Goal: Task Accomplishment & Management: Use online tool/utility

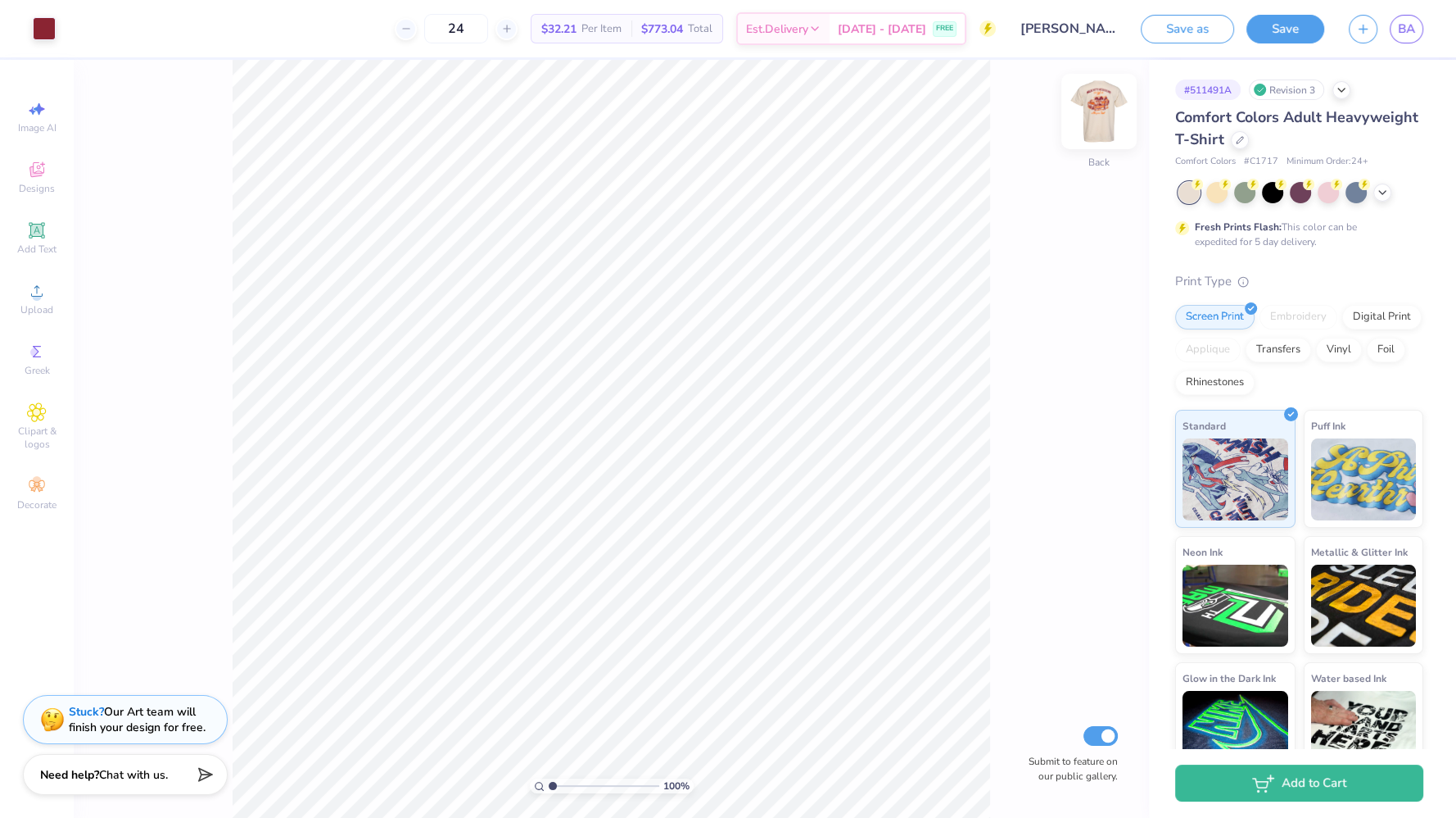
click at [1106, 110] on img at bounding box center [1099, 111] width 66 height 66
click at [1380, 192] on icon at bounding box center [1383, 191] width 13 height 13
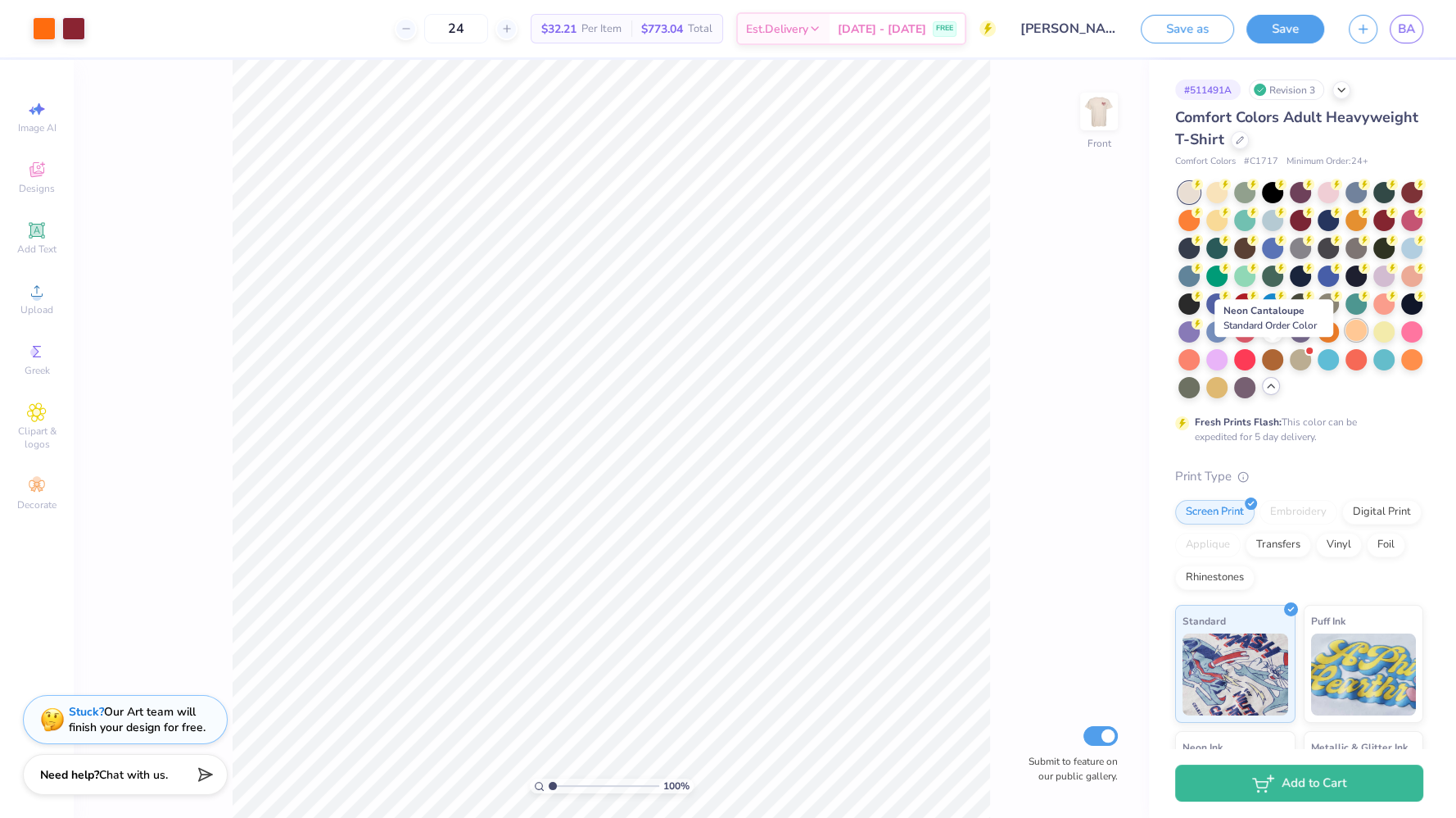
click at [1346, 341] on div at bounding box center [1356, 330] width 21 height 21
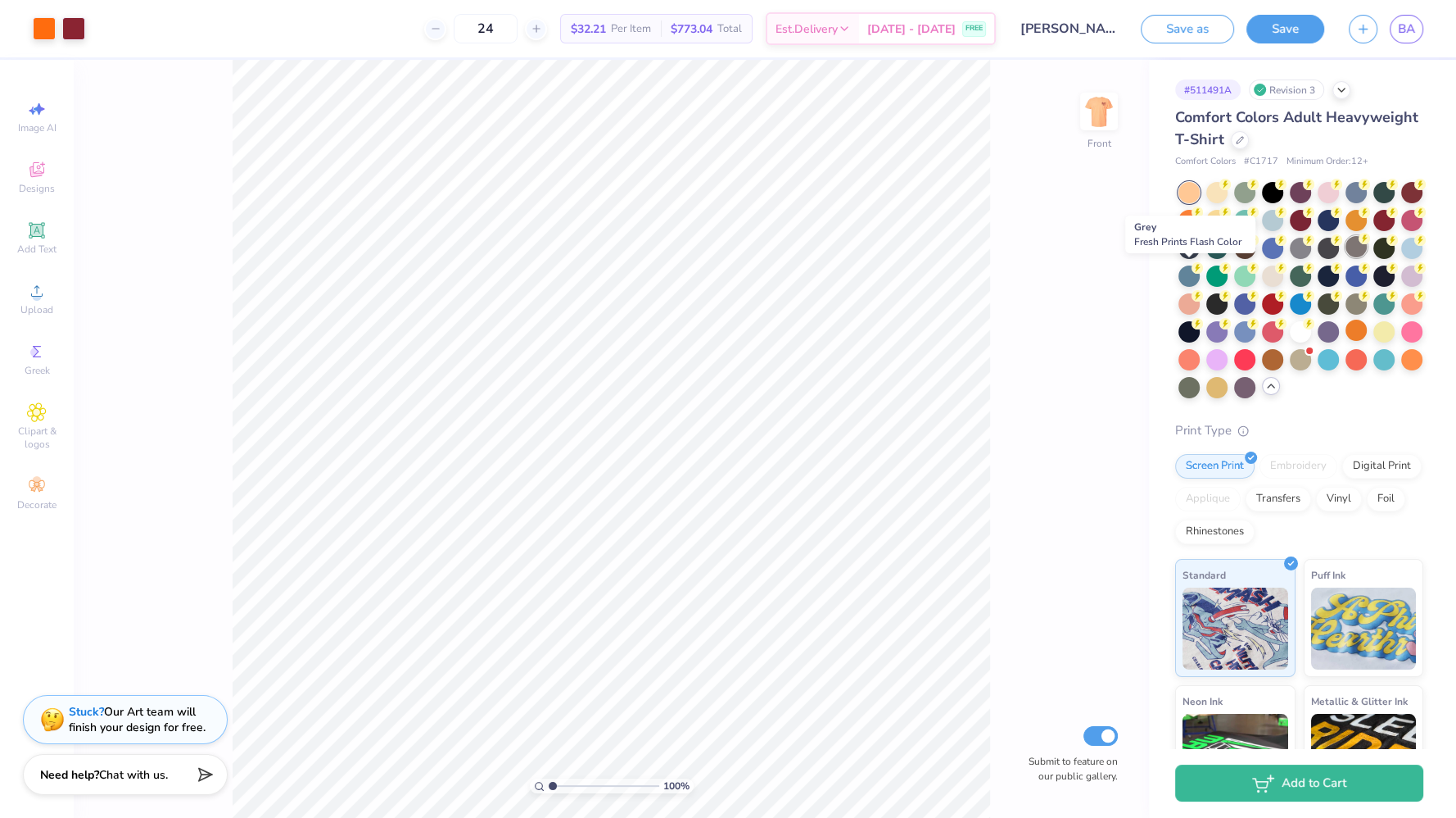
click at [1346, 257] on div at bounding box center [1356, 247] width 21 height 21
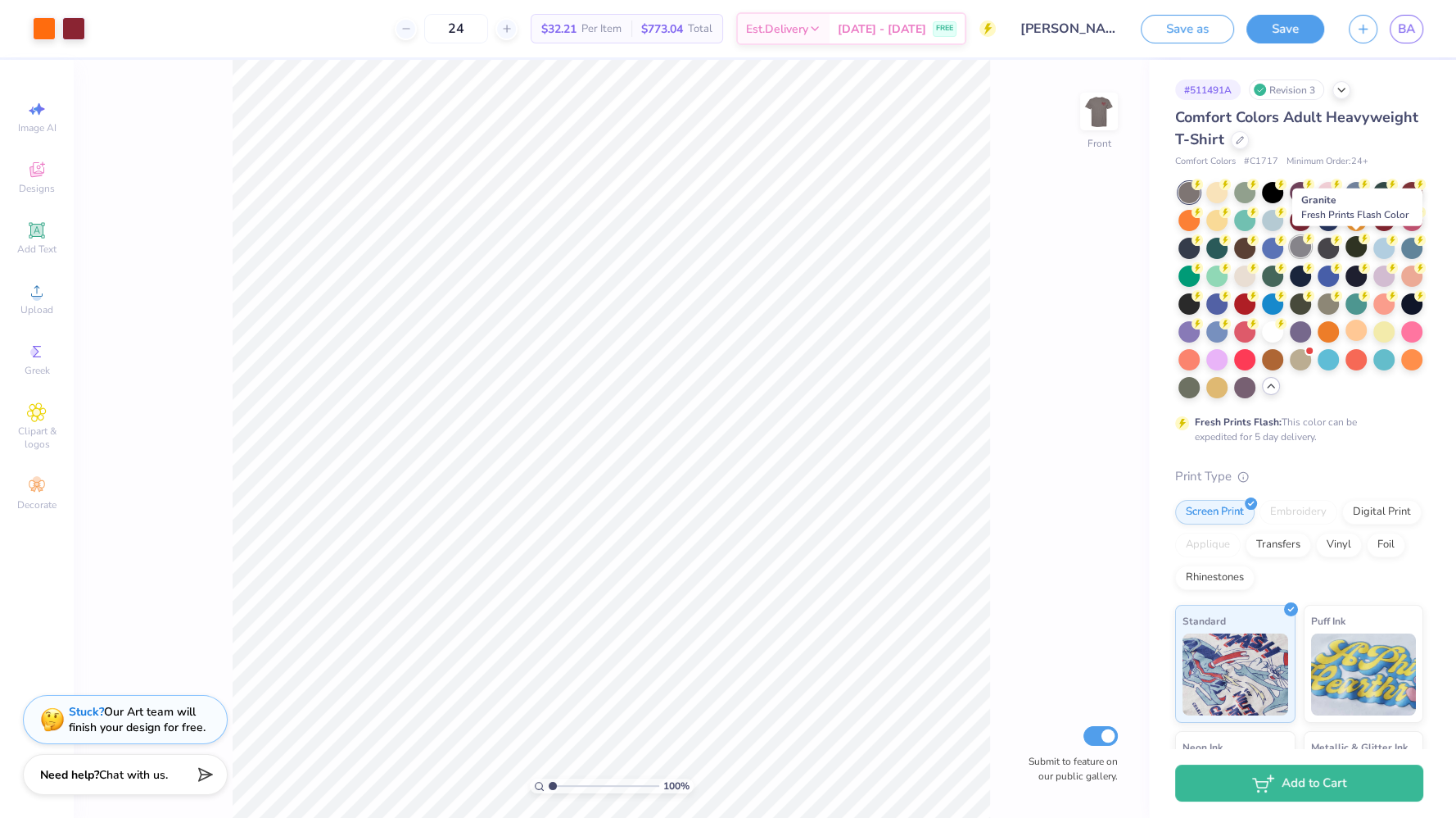
click at [1312, 244] on div at bounding box center [1300, 247] width 21 height 21
click at [1101, 115] on img at bounding box center [1099, 111] width 66 height 66
click at [1095, 108] on img at bounding box center [1099, 111] width 66 height 66
click at [1312, 247] on div at bounding box center [1300, 247] width 21 height 21
click at [1339, 252] on div at bounding box center [1328, 247] width 21 height 21
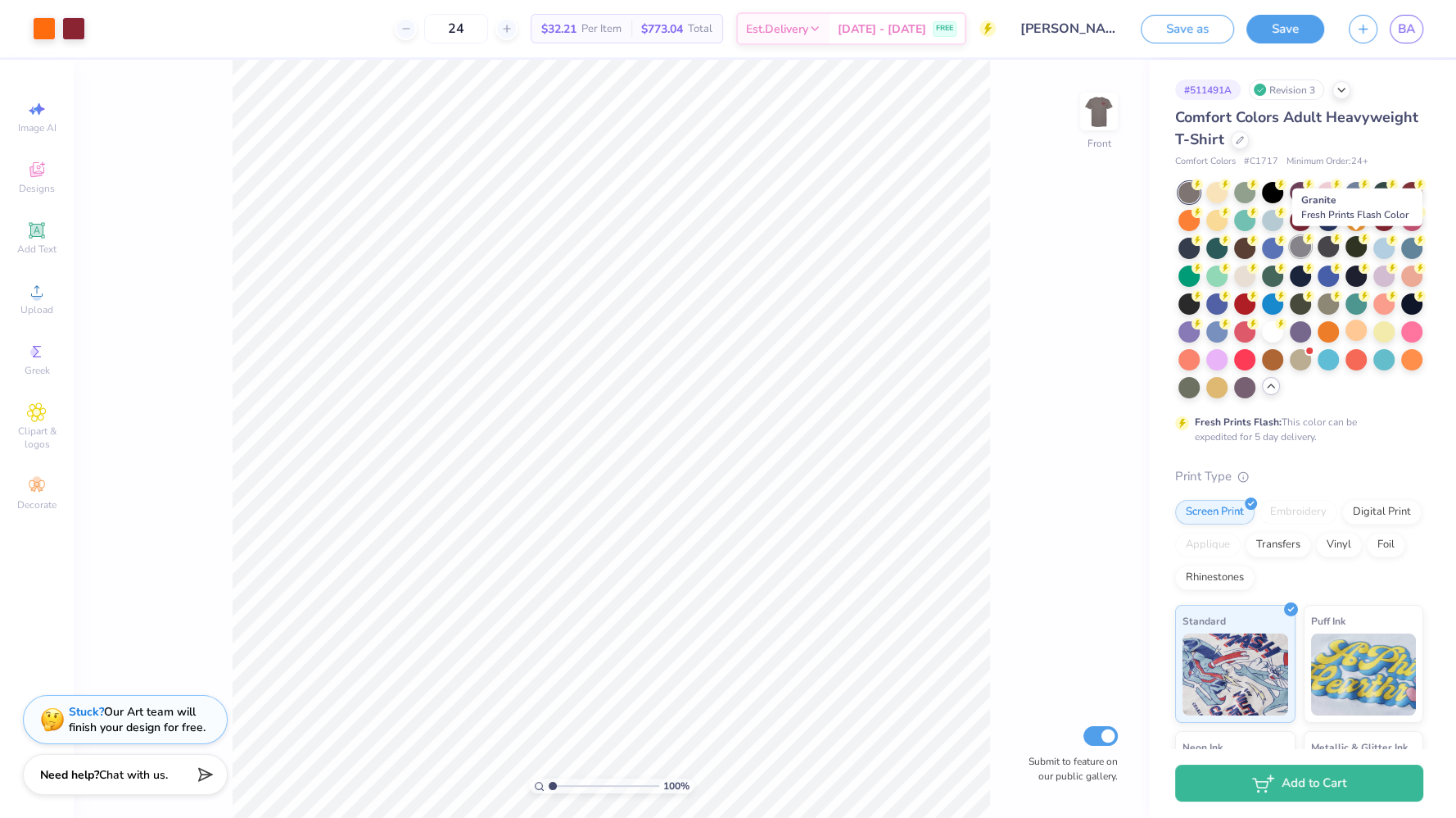
click at [1312, 244] on div at bounding box center [1300, 247] width 21 height 21
click at [1262, 341] on div at bounding box center [1272, 330] width 21 height 21
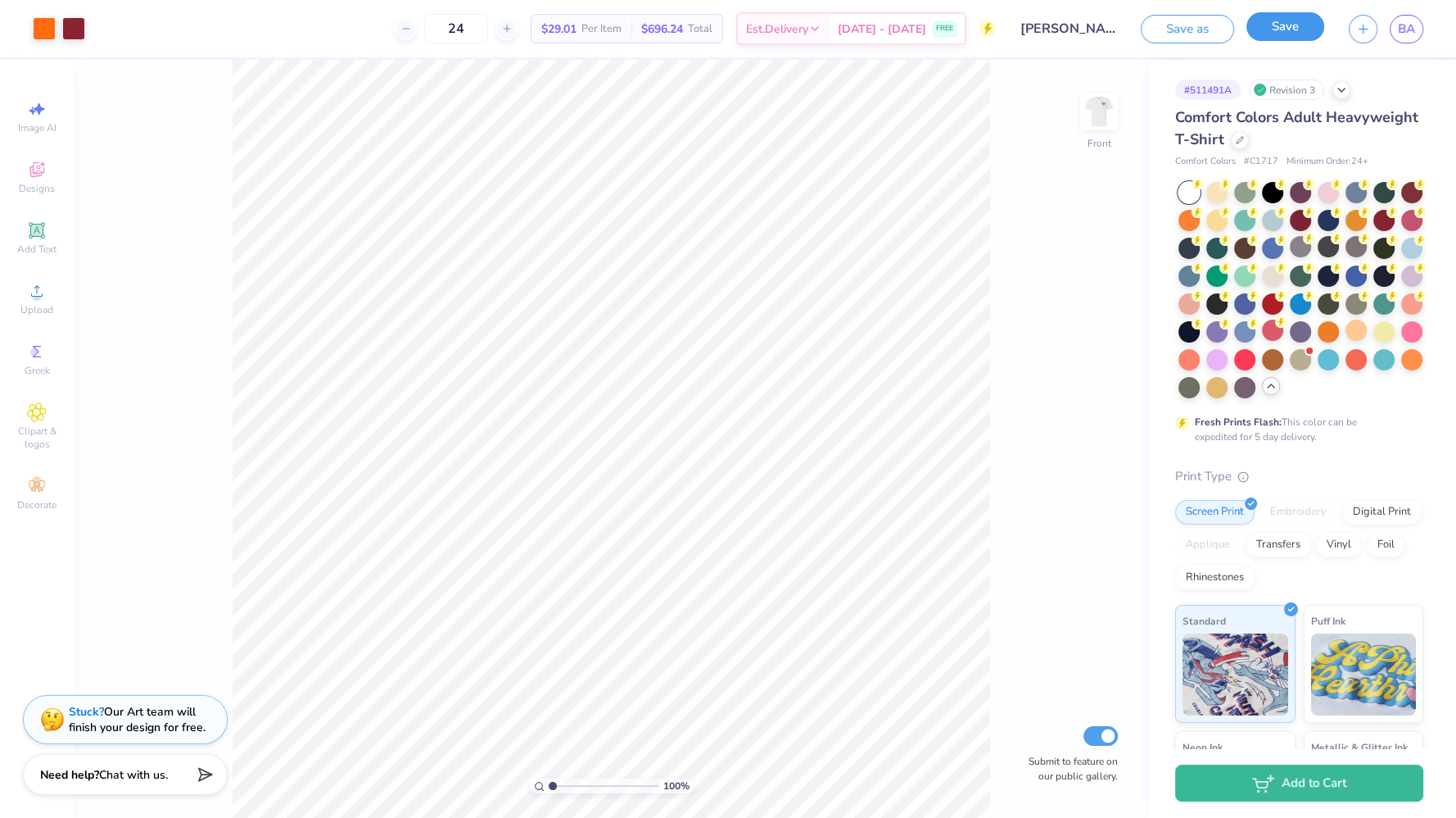
click at [1278, 30] on button "Save" at bounding box center [1285, 26] width 78 height 29
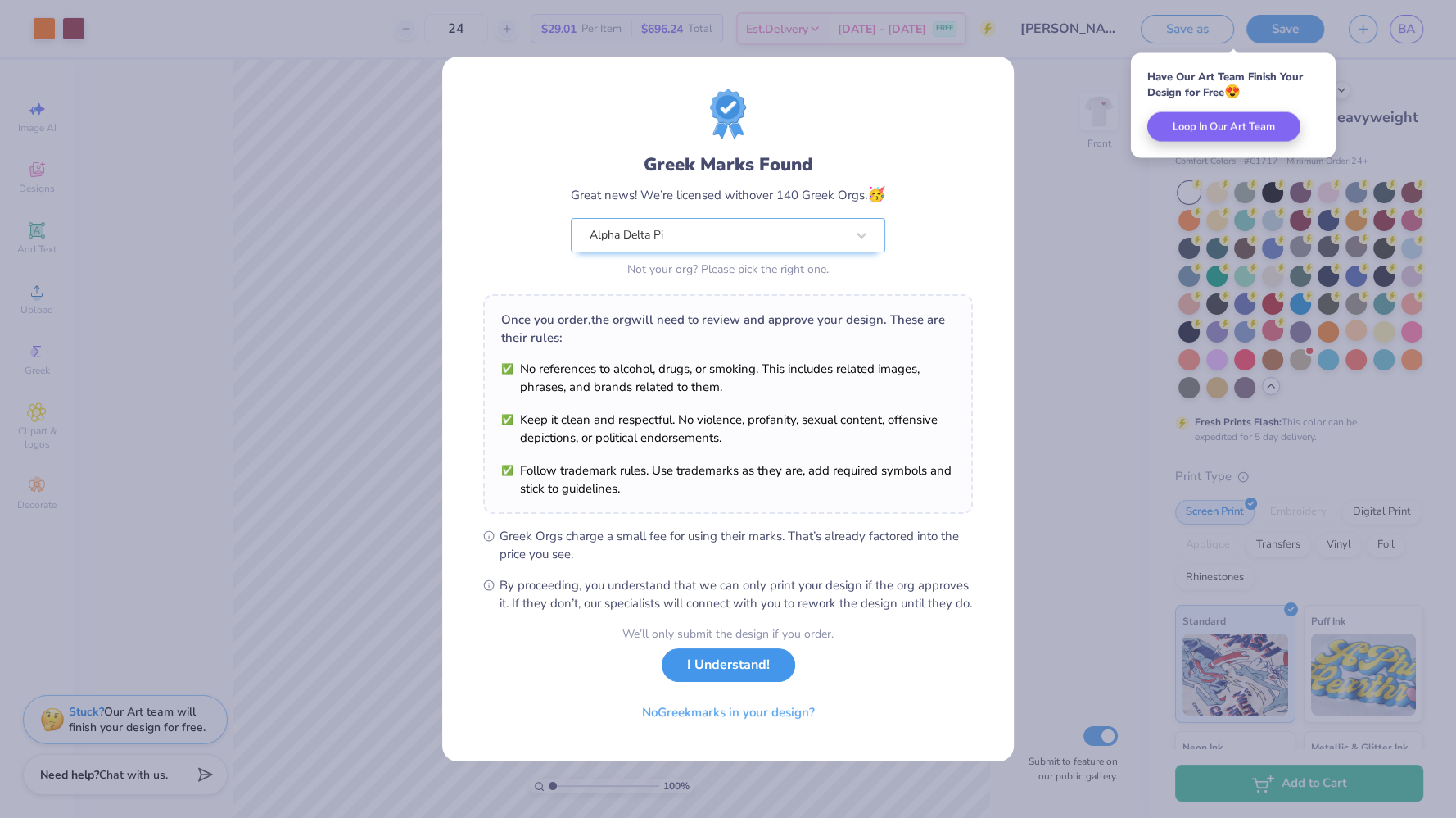
click at [760, 675] on button "I Understand!" at bounding box center [728, 665] width 134 height 33
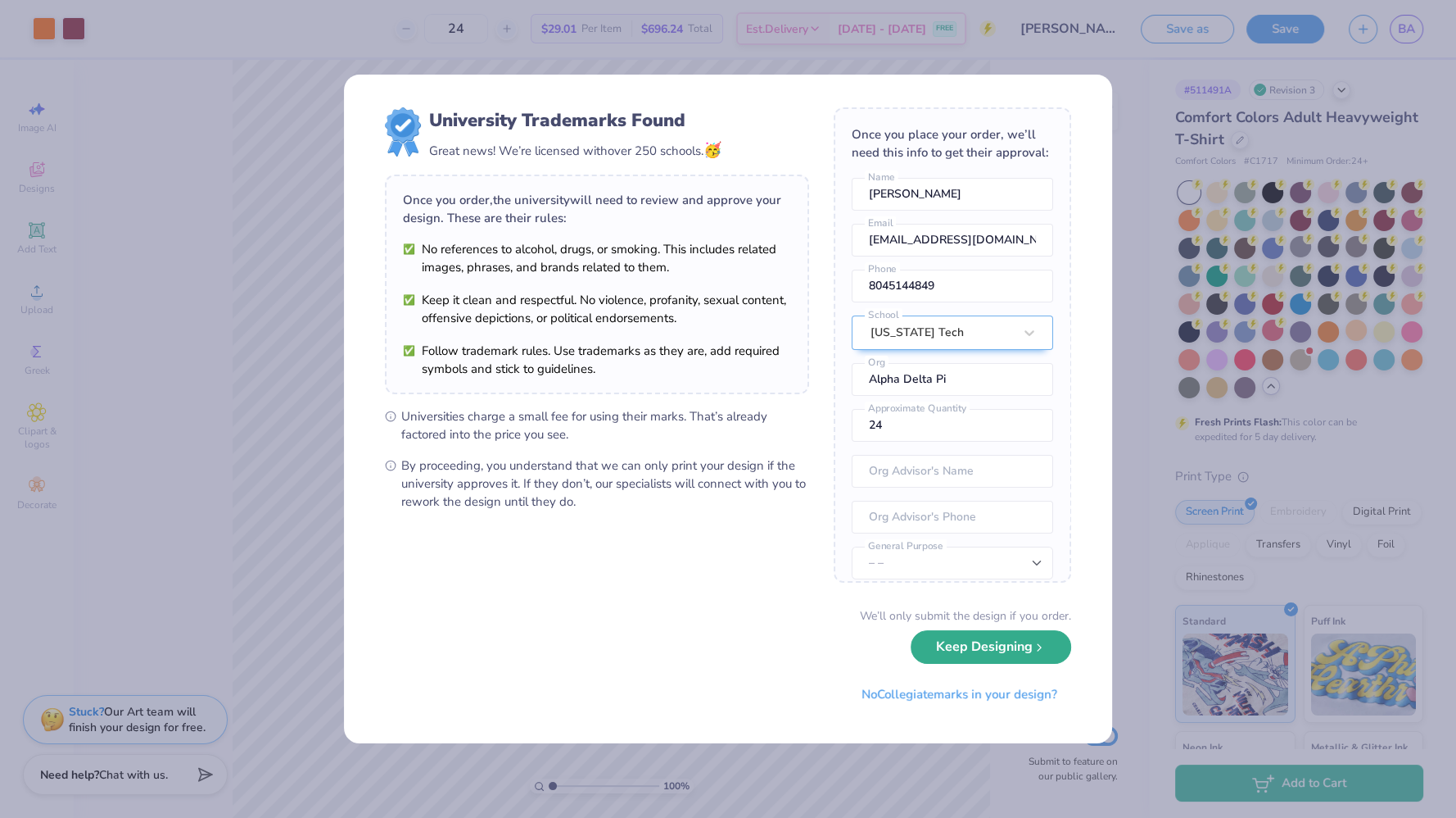
click at [1031, 645] on button "Keep Designing" at bounding box center [992, 647] width 161 height 33
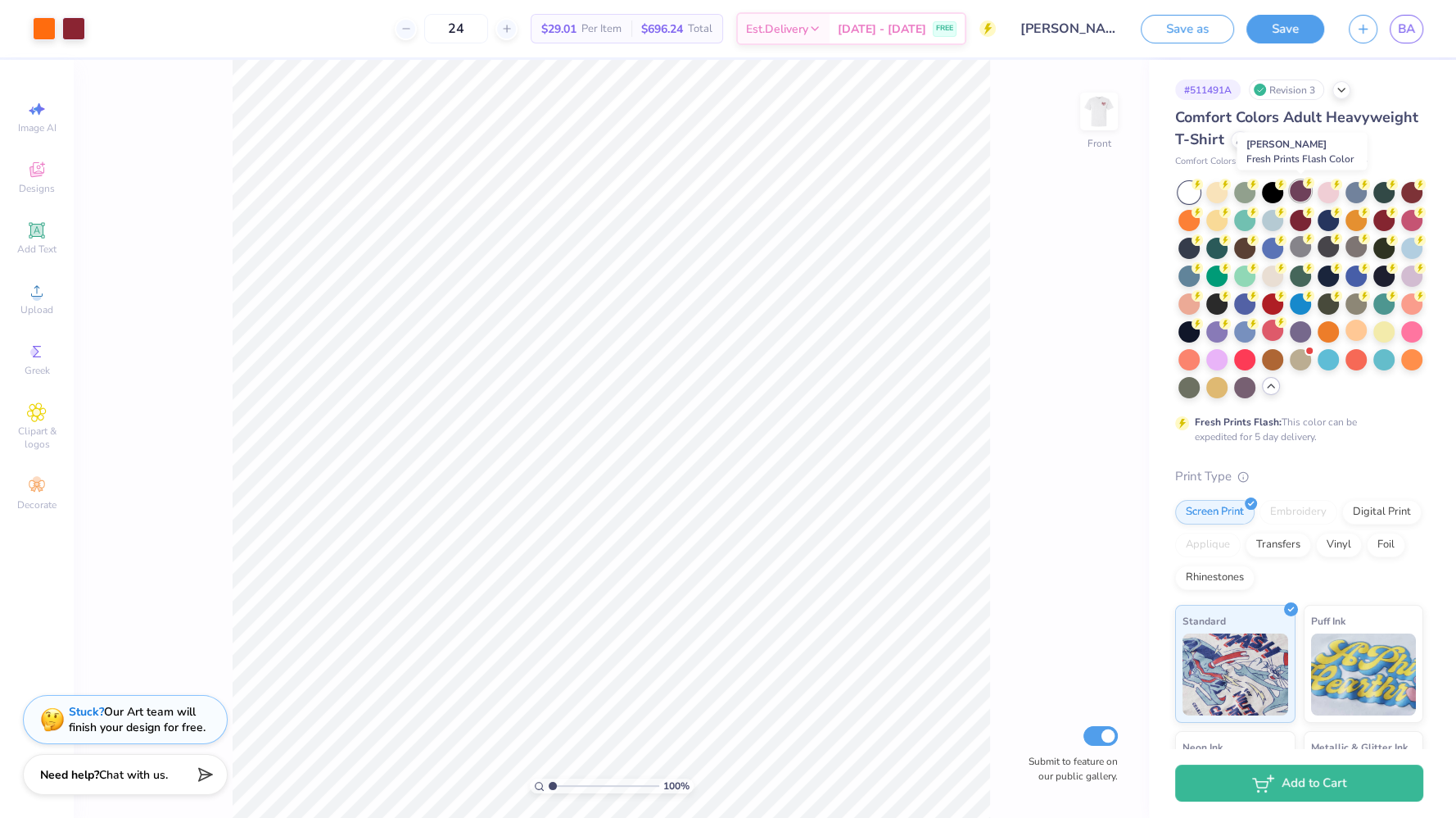
click at [1300, 189] on div at bounding box center [1300, 191] width 21 height 21
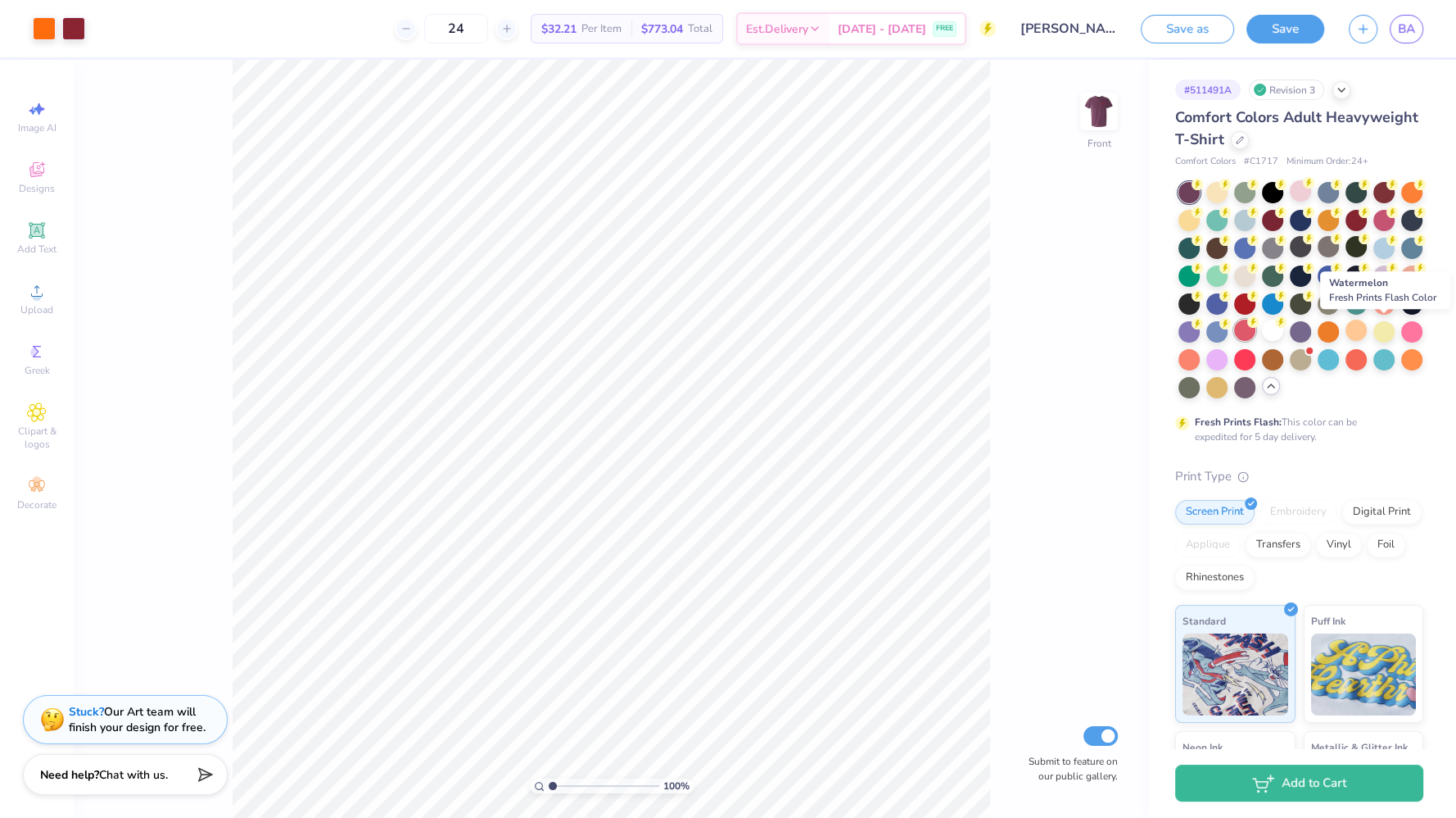
click at [1256, 333] on div at bounding box center [1245, 330] width 21 height 21
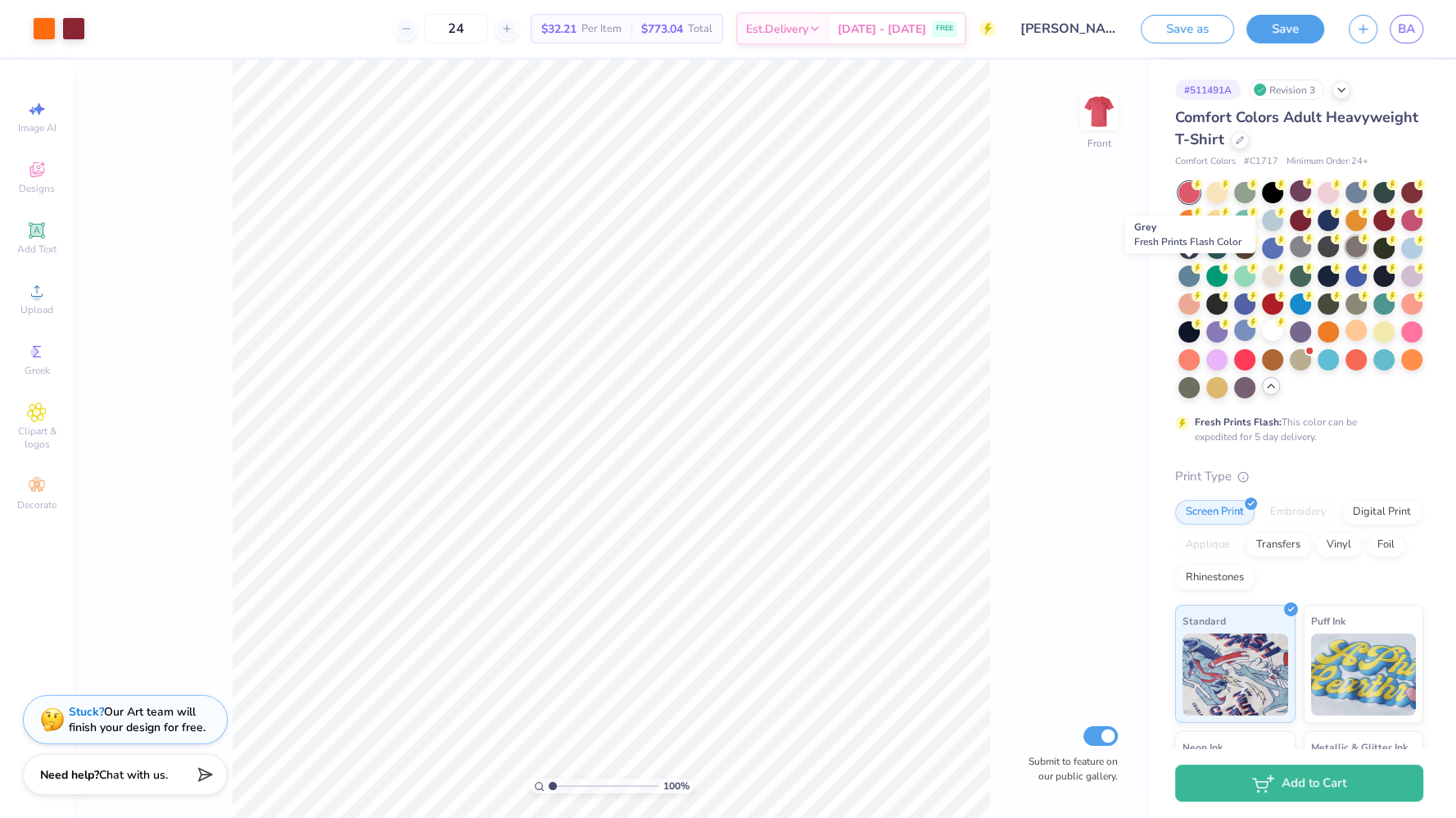
click at [1346, 257] on div at bounding box center [1356, 247] width 21 height 21
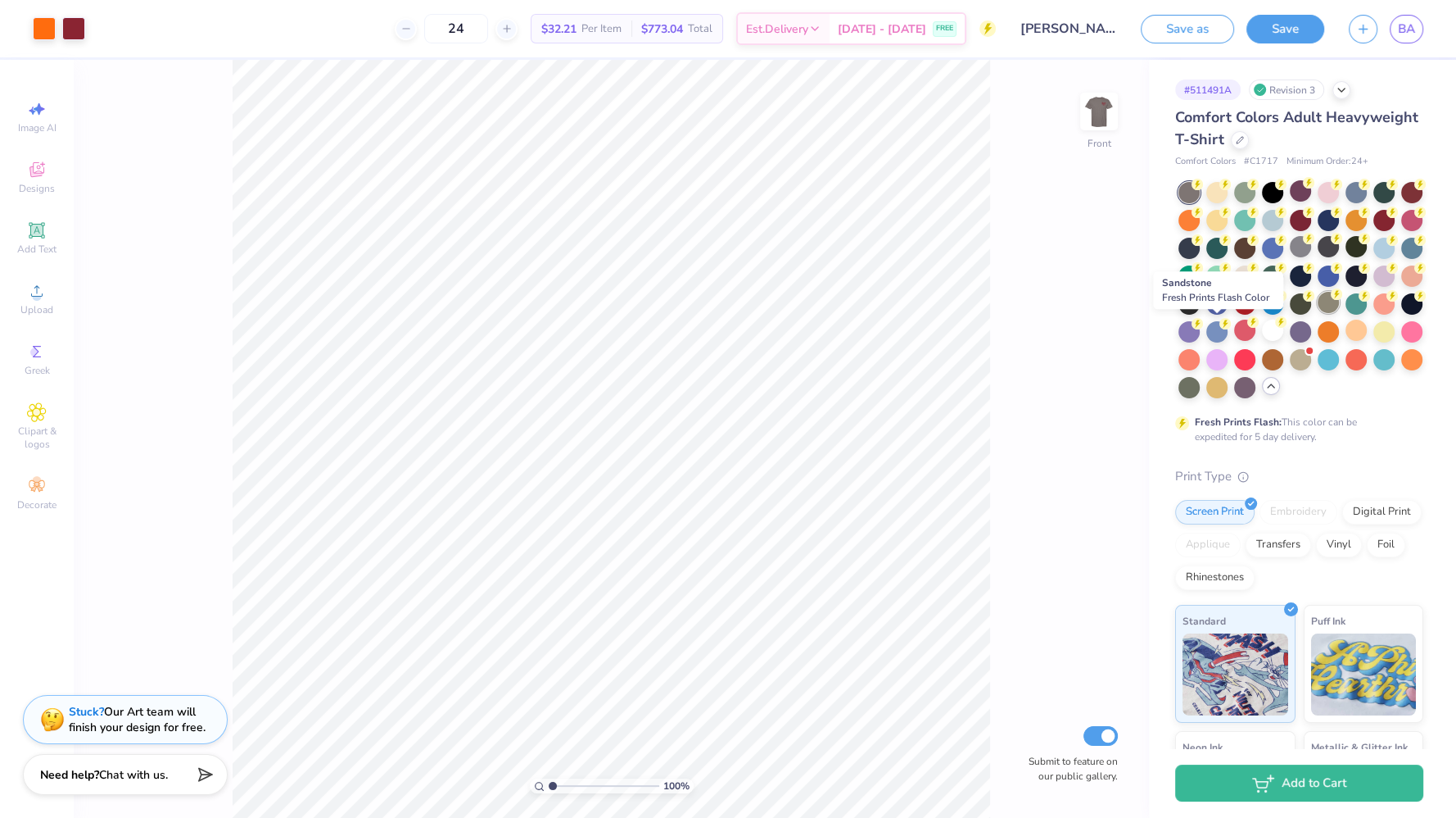
click at [1318, 313] on div at bounding box center [1328, 302] width 21 height 21
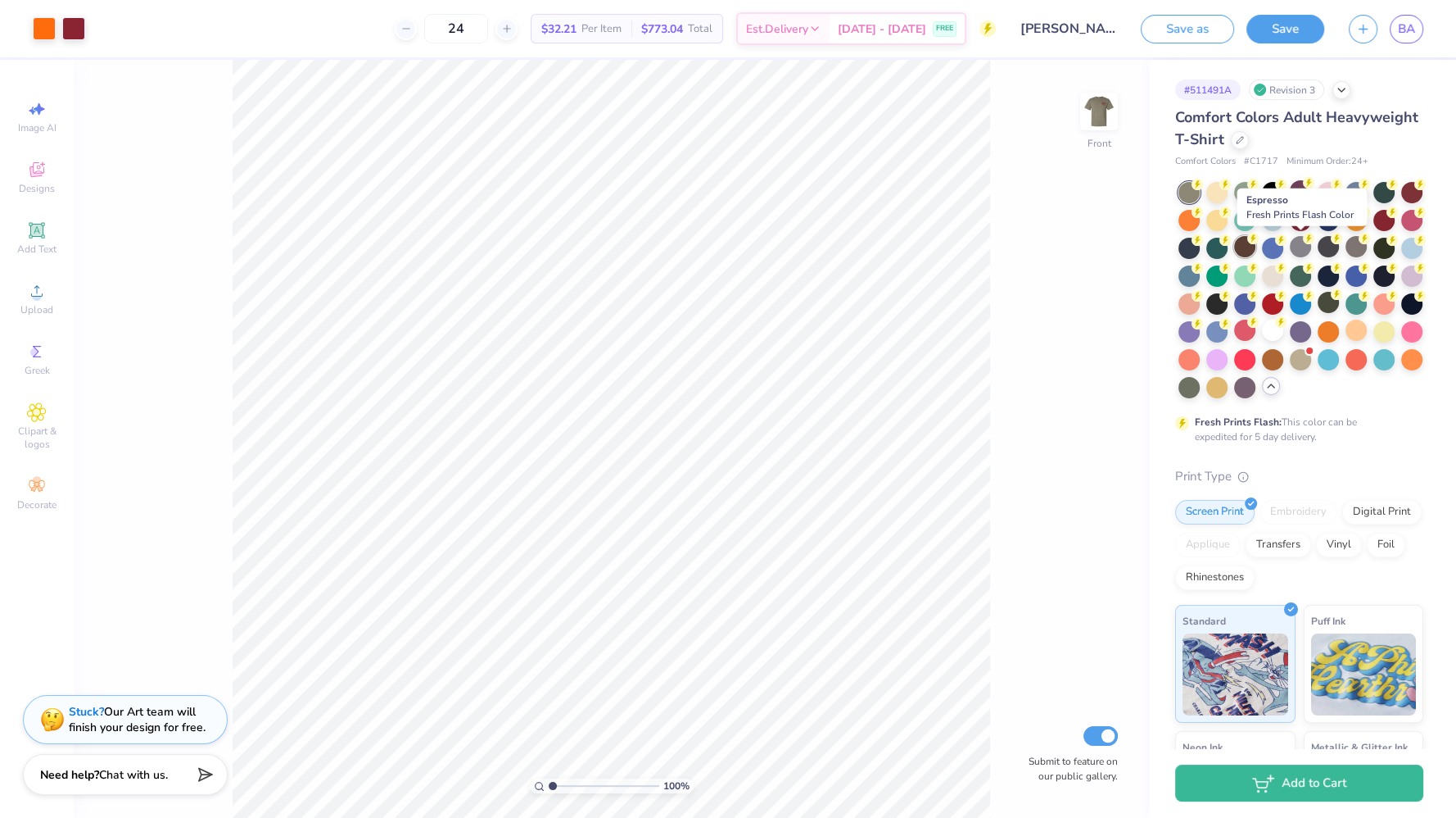
click at [1256, 246] on div at bounding box center [1245, 247] width 21 height 21
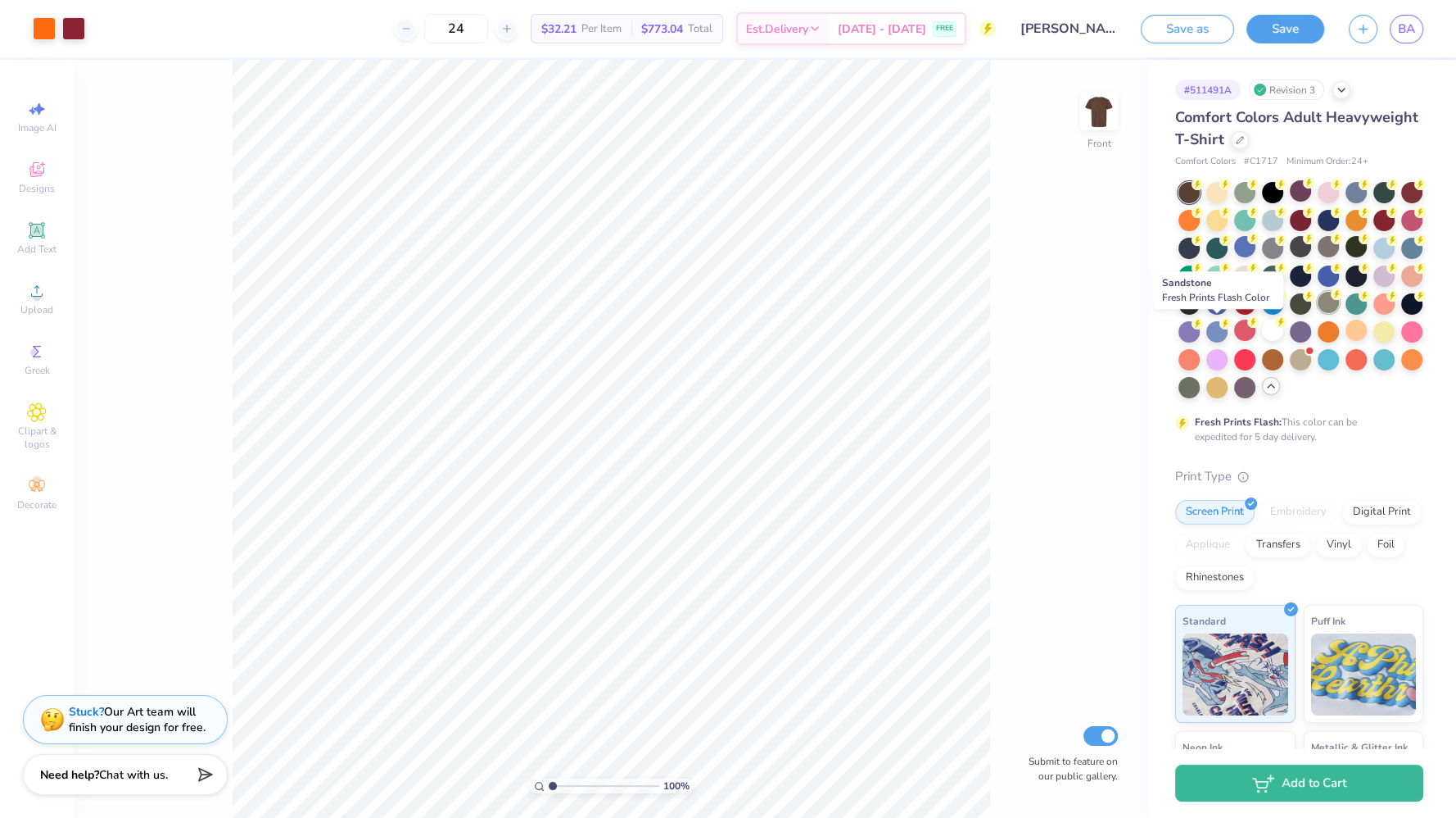
click at [1318, 313] on div at bounding box center [1328, 302] width 21 height 21
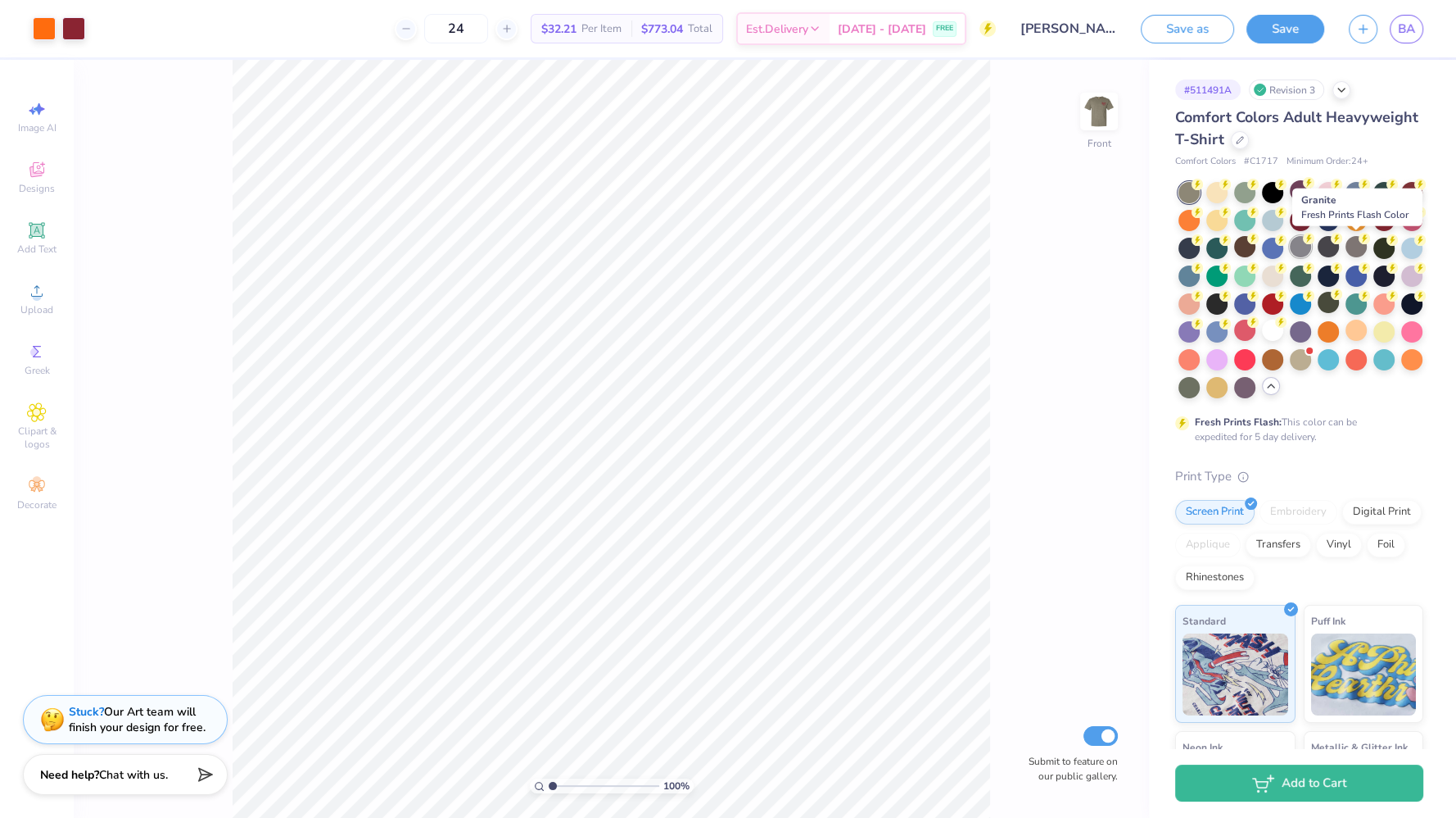
click at [1312, 249] on div at bounding box center [1300, 247] width 21 height 21
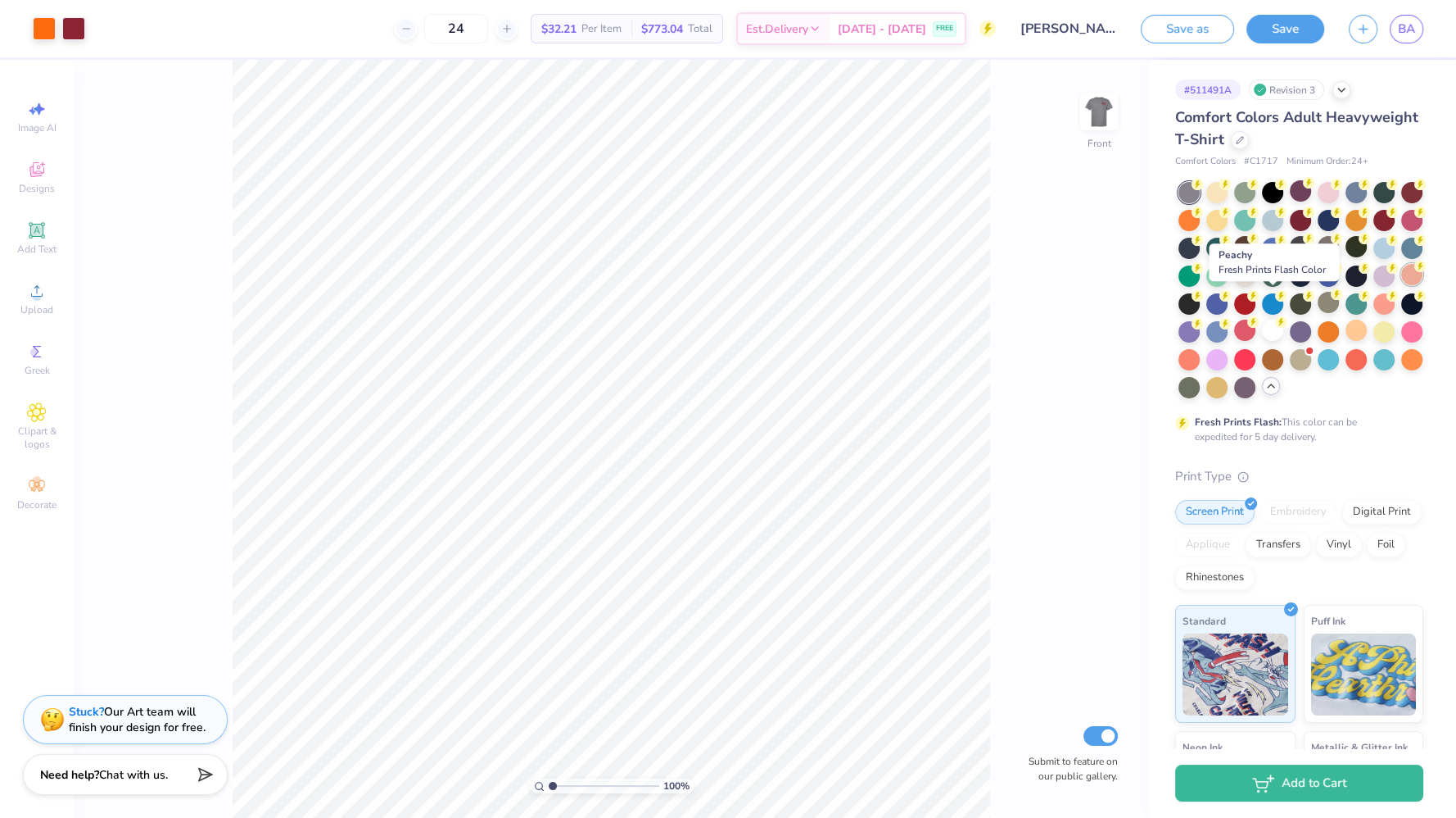
click at [1203, 190] on circle at bounding box center [1197, 184] width 11 height 11
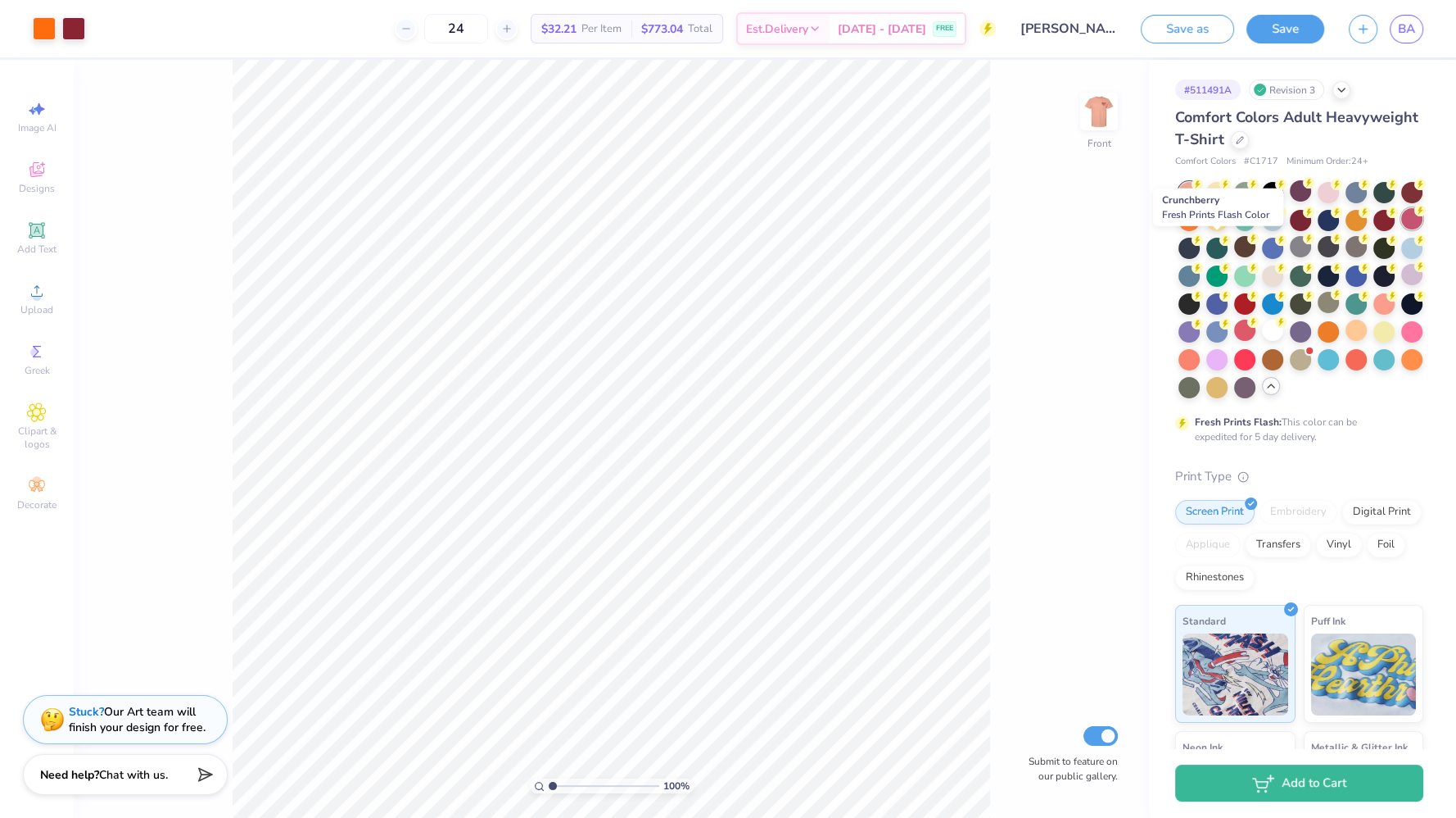
click at [1402, 229] on div at bounding box center [1412, 219] width 21 height 21
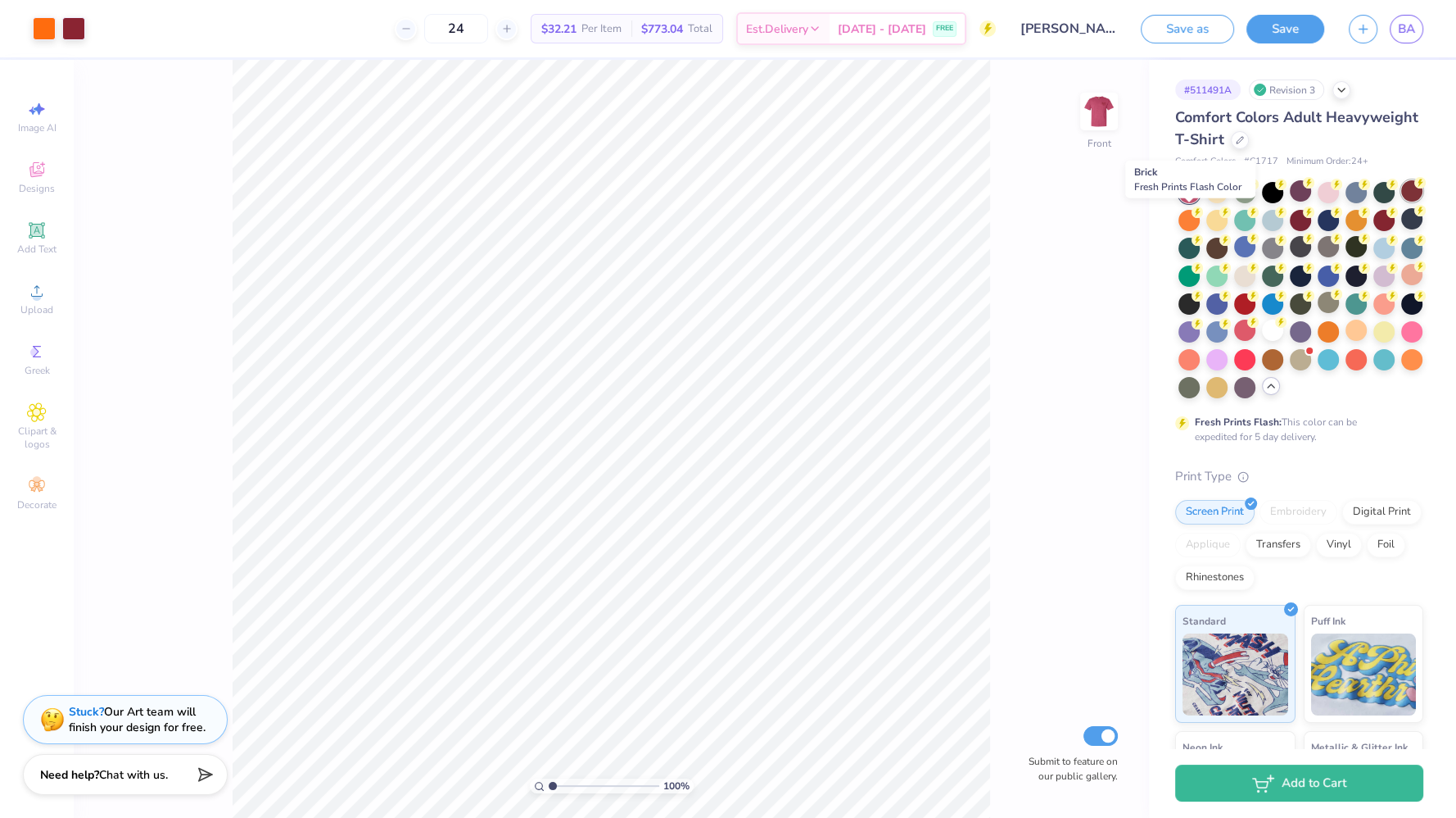
click at [1402, 201] on div at bounding box center [1412, 191] width 21 height 21
click at [1374, 229] on div at bounding box center [1384, 219] width 21 height 21
click at [1299, 185] on div at bounding box center [1300, 191] width 21 height 21
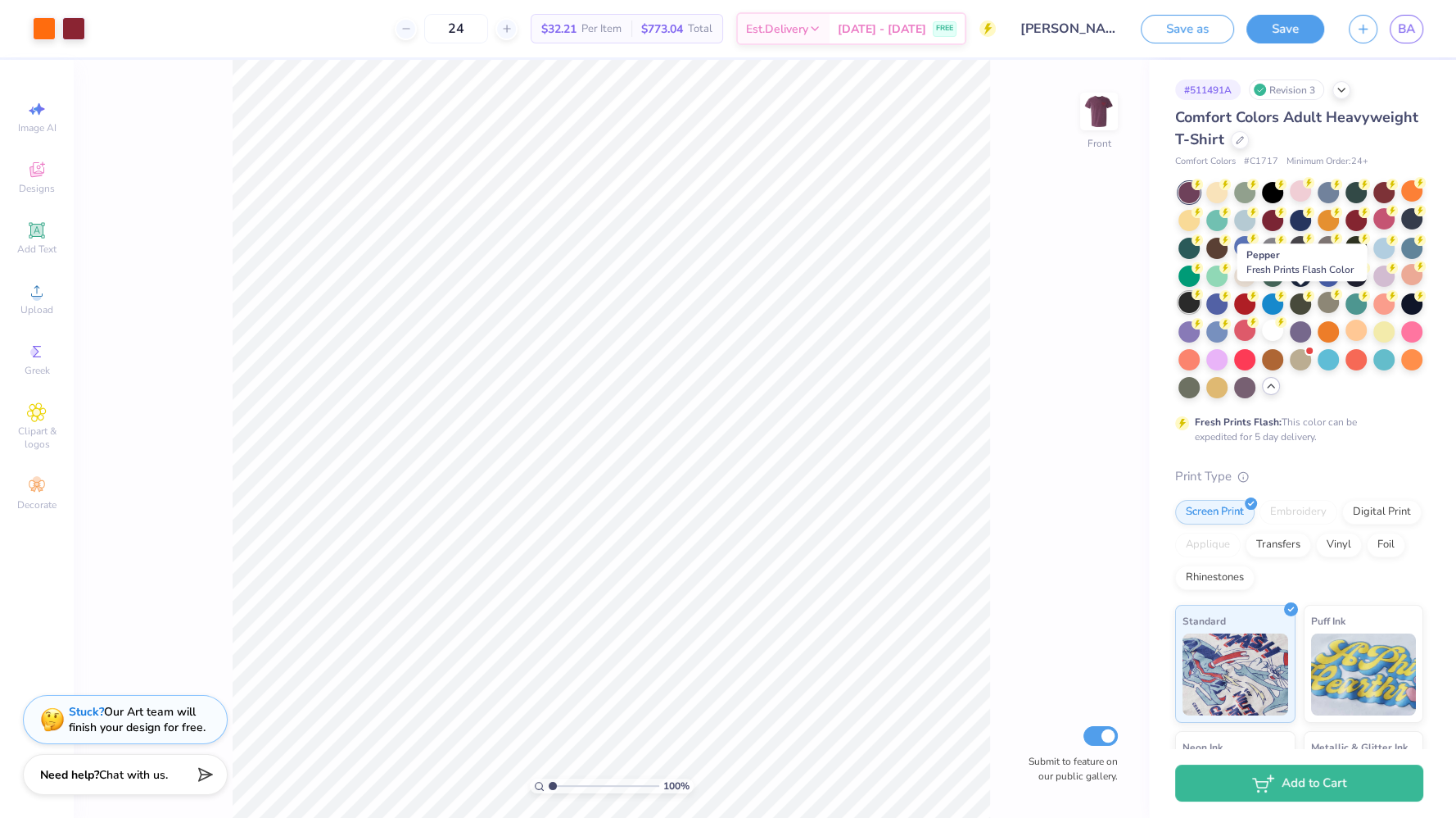
click at [1200, 304] on div at bounding box center [1189, 302] width 21 height 21
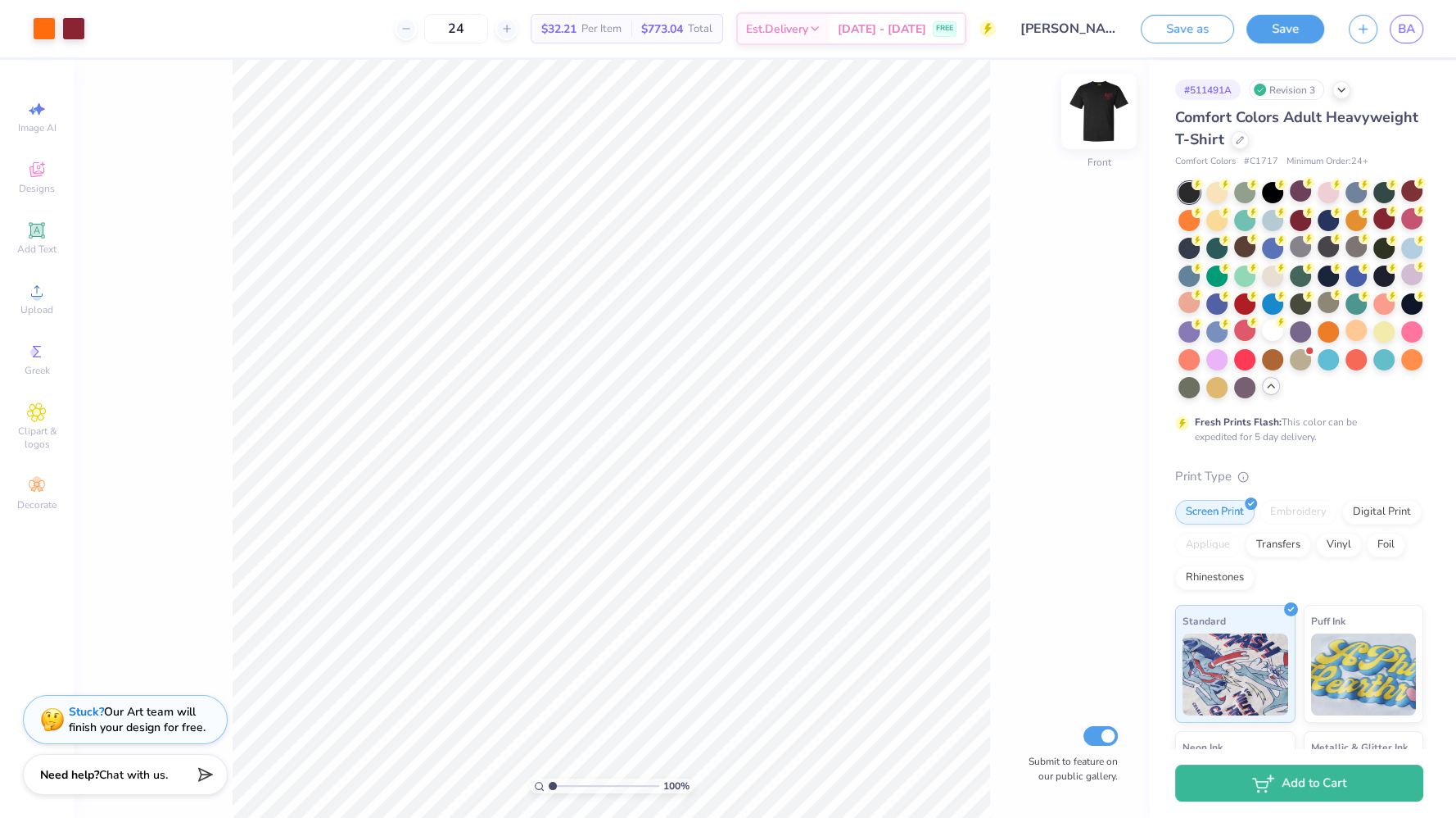
click at [1107, 115] on img at bounding box center [1099, 111] width 66 height 66
click at [1110, 127] on img at bounding box center [1099, 111] width 66 height 66
click at [1339, 249] on div at bounding box center [1328, 247] width 21 height 21
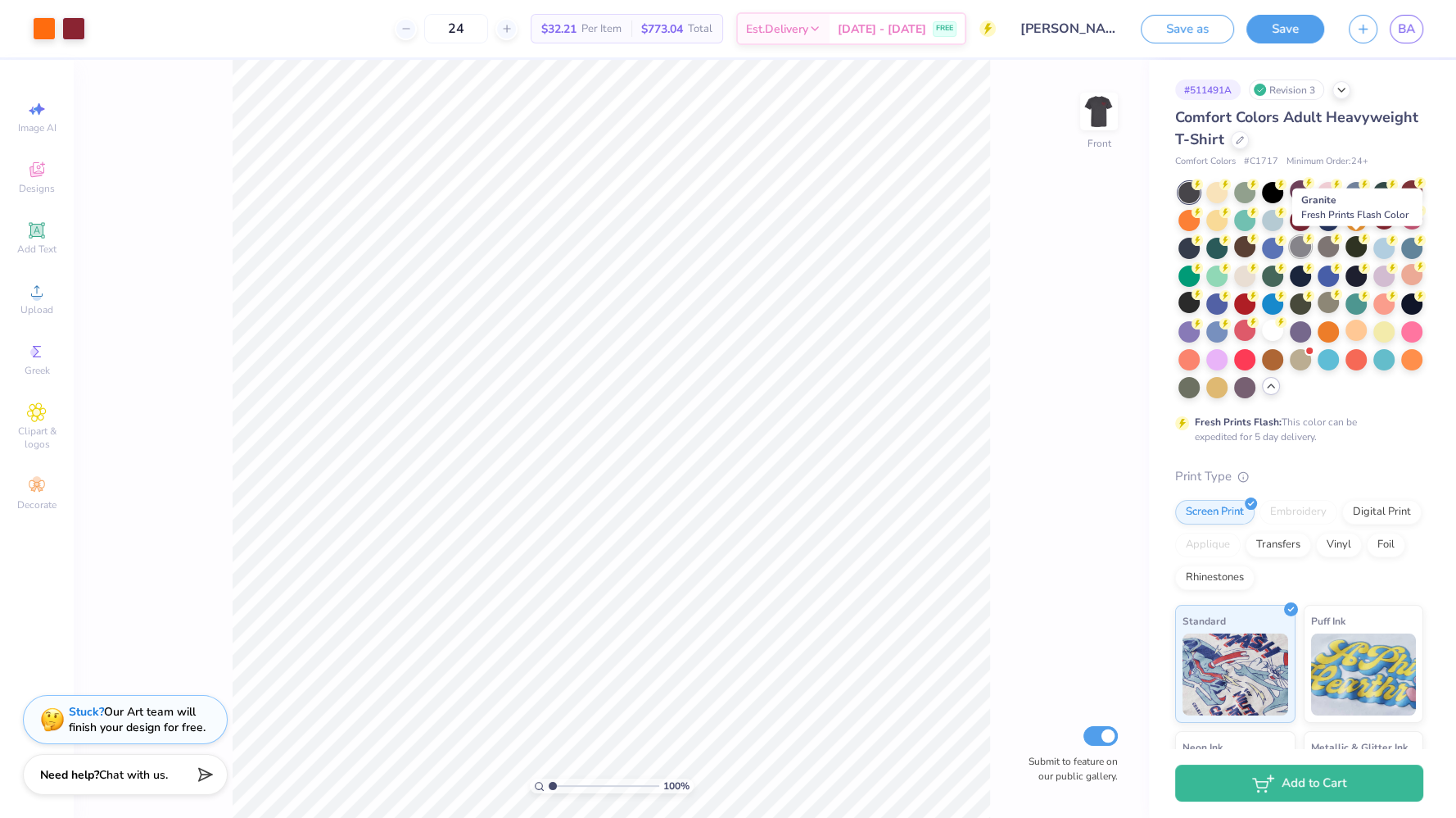
click at [1312, 248] on div at bounding box center [1300, 247] width 21 height 21
click at [1097, 117] on img at bounding box center [1099, 111] width 66 height 66
click at [1097, 117] on img at bounding box center [1098, 111] width 32 height 32
click at [1273, 31] on button "Save" at bounding box center [1285, 26] width 78 height 29
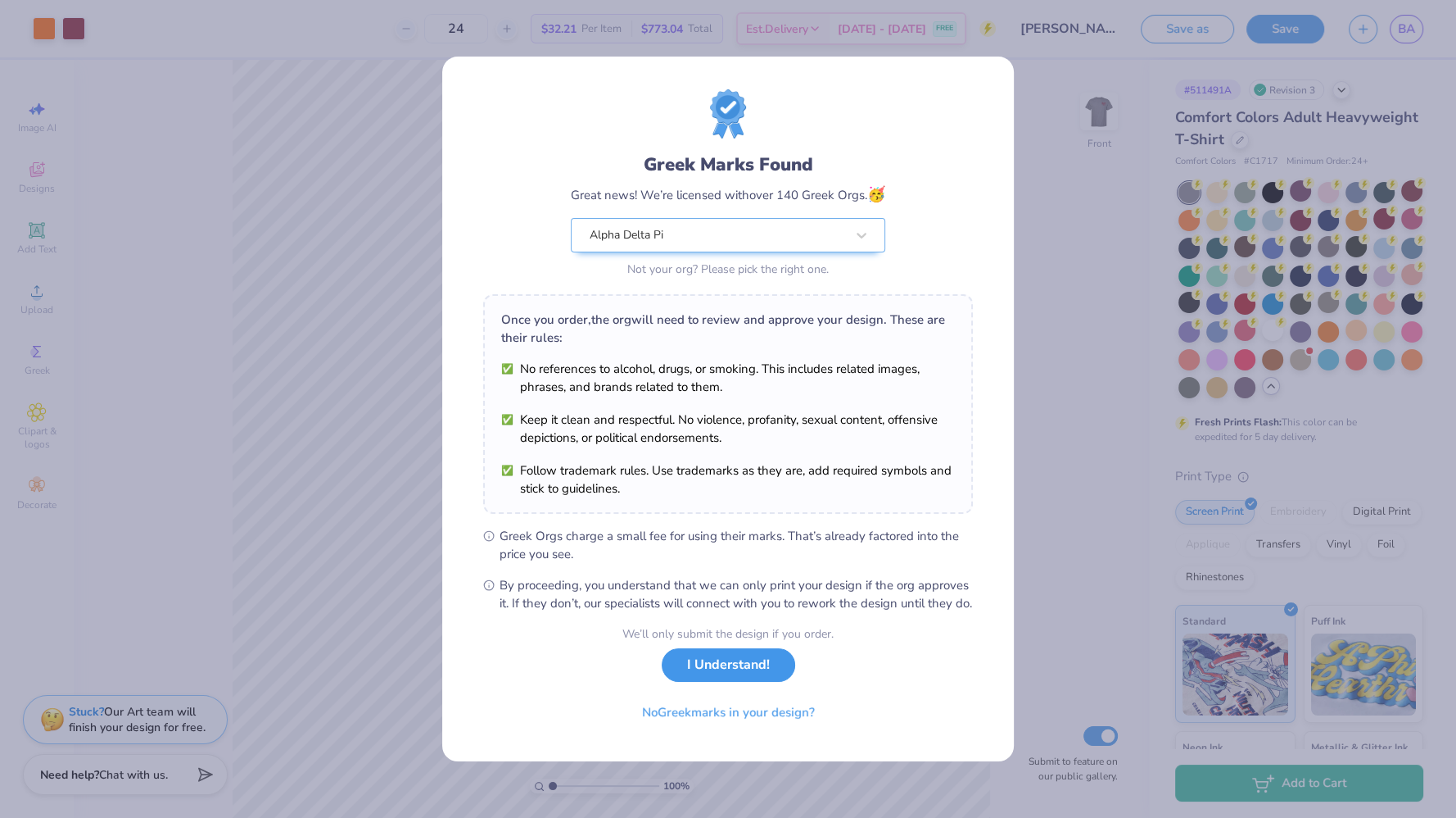
click at [751, 670] on button "I Understand!" at bounding box center [728, 665] width 134 height 33
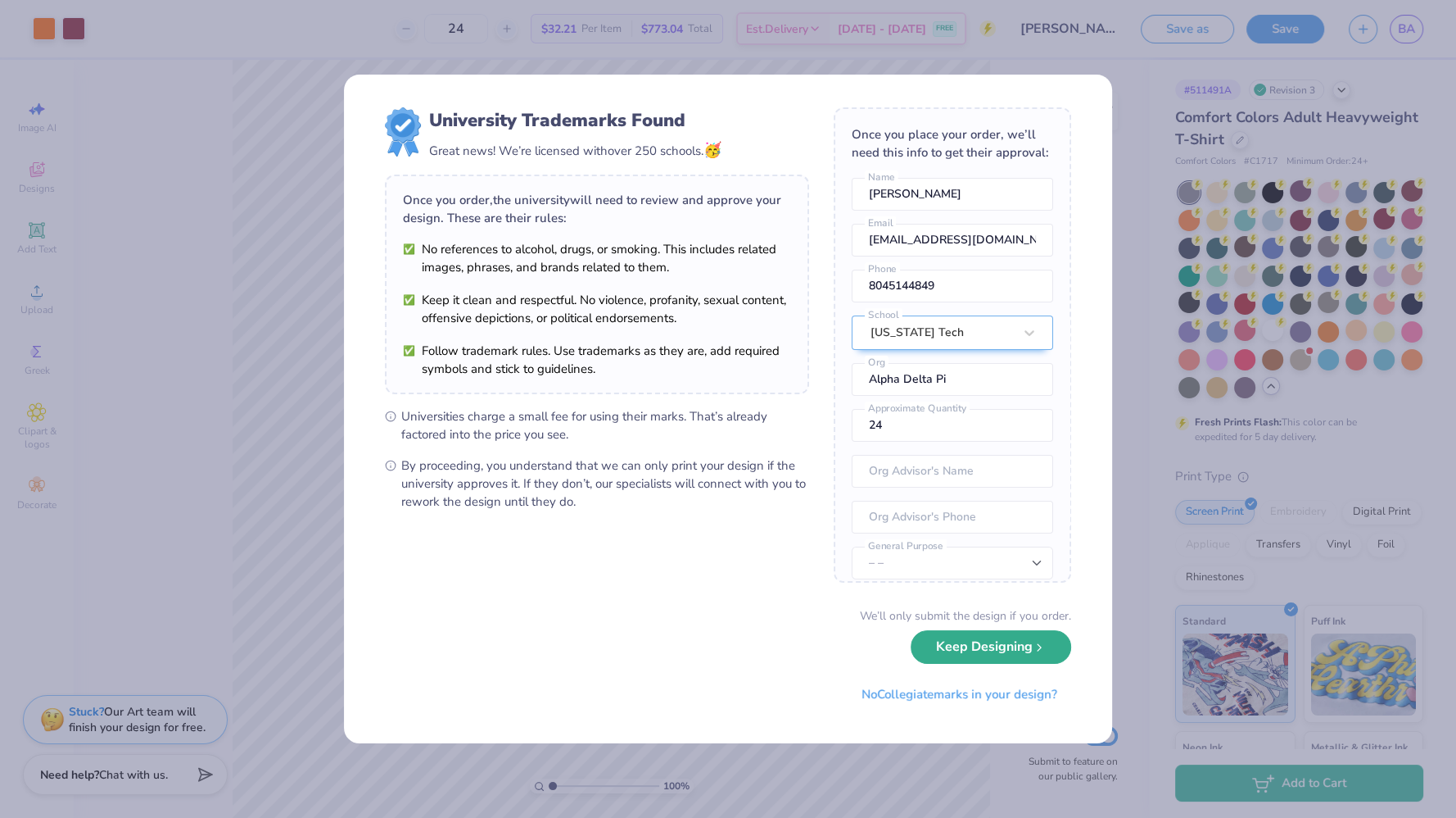
click at [1005, 658] on button "Keep Designing" at bounding box center [992, 647] width 161 height 33
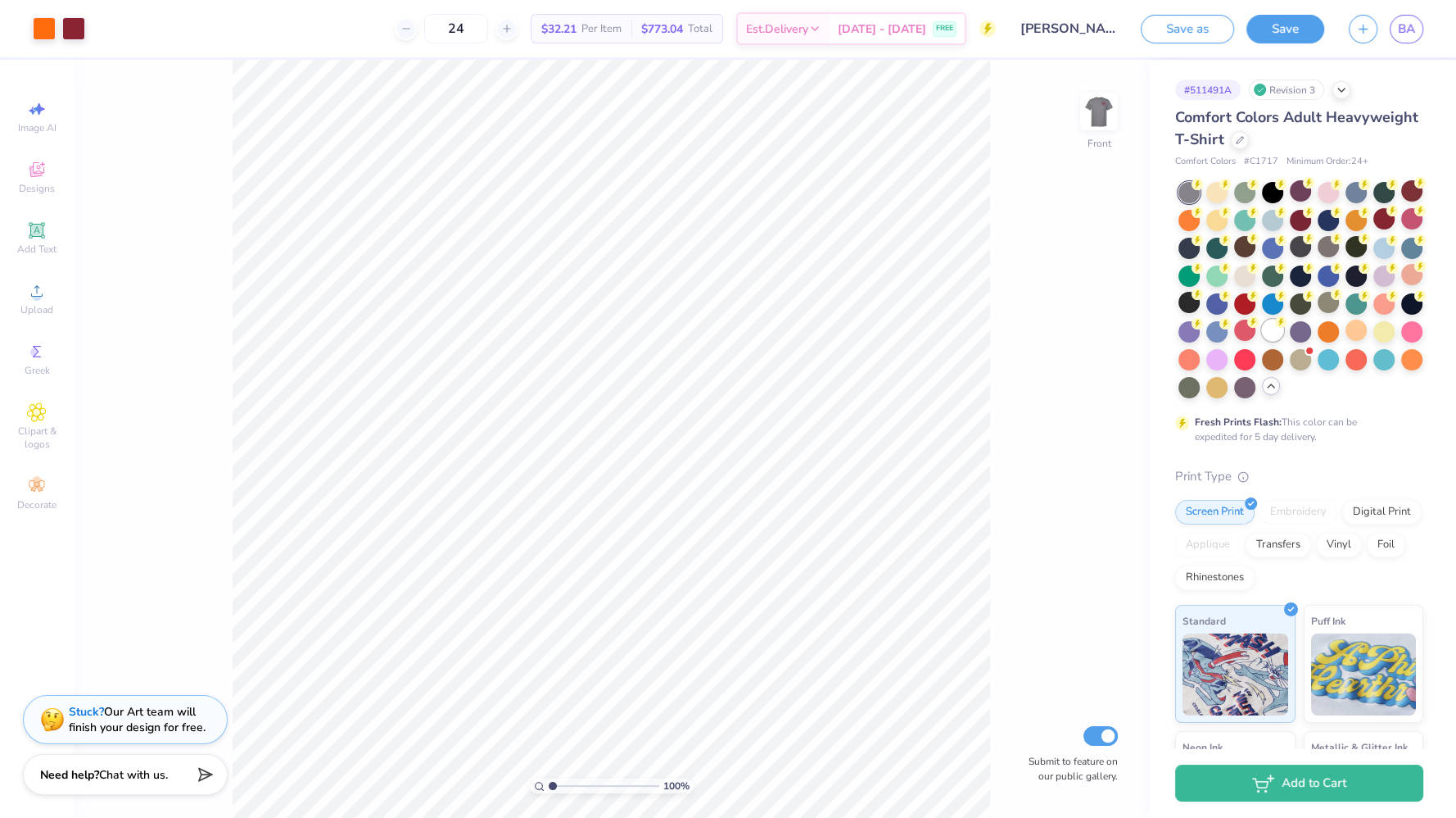
click at [1262, 341] on div at bounding box center [1272, 330] width 21 height 21
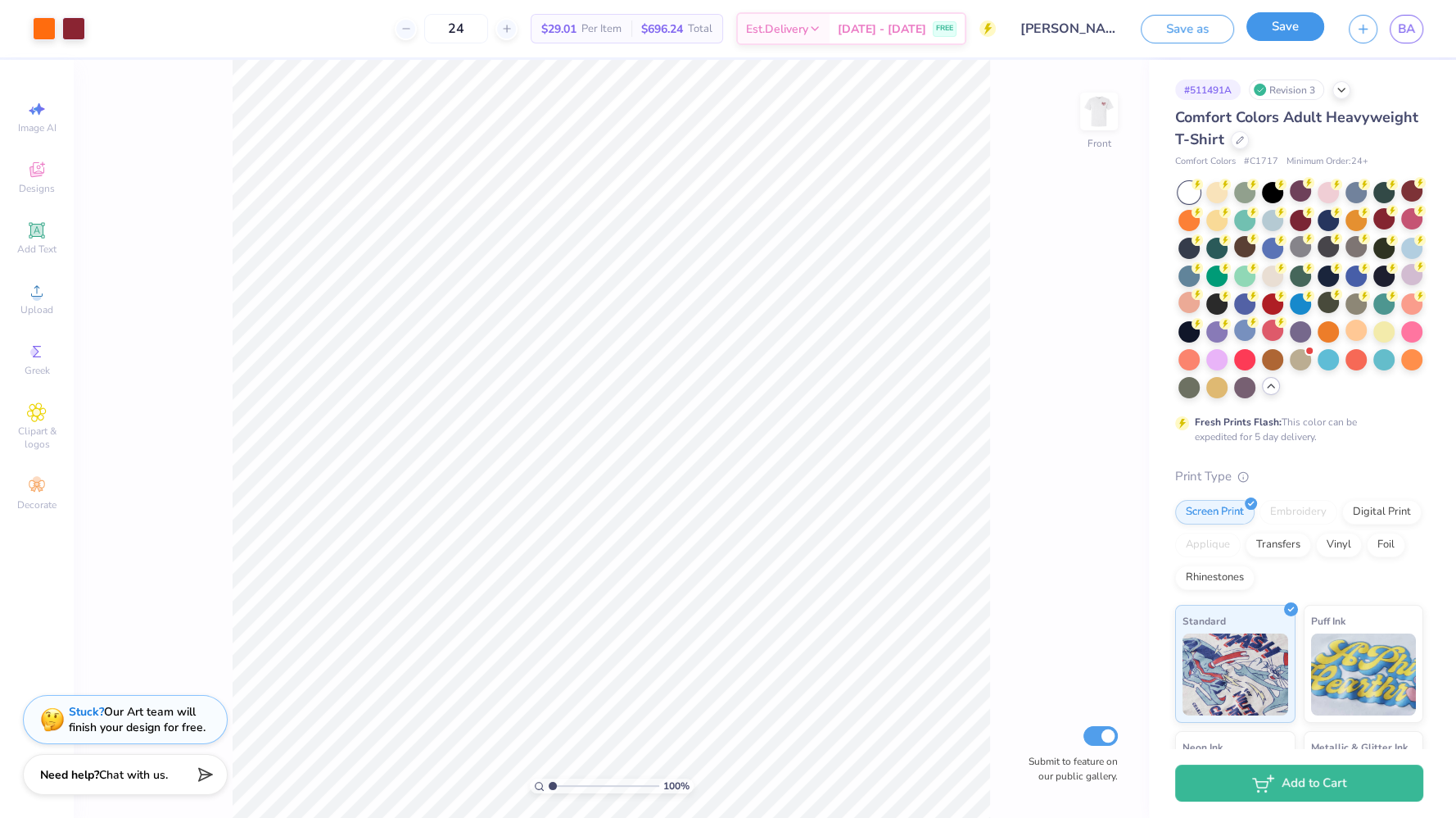
click at [1275, 31] on button "Save" at bounding box center [1285, 26] width 78 height 29
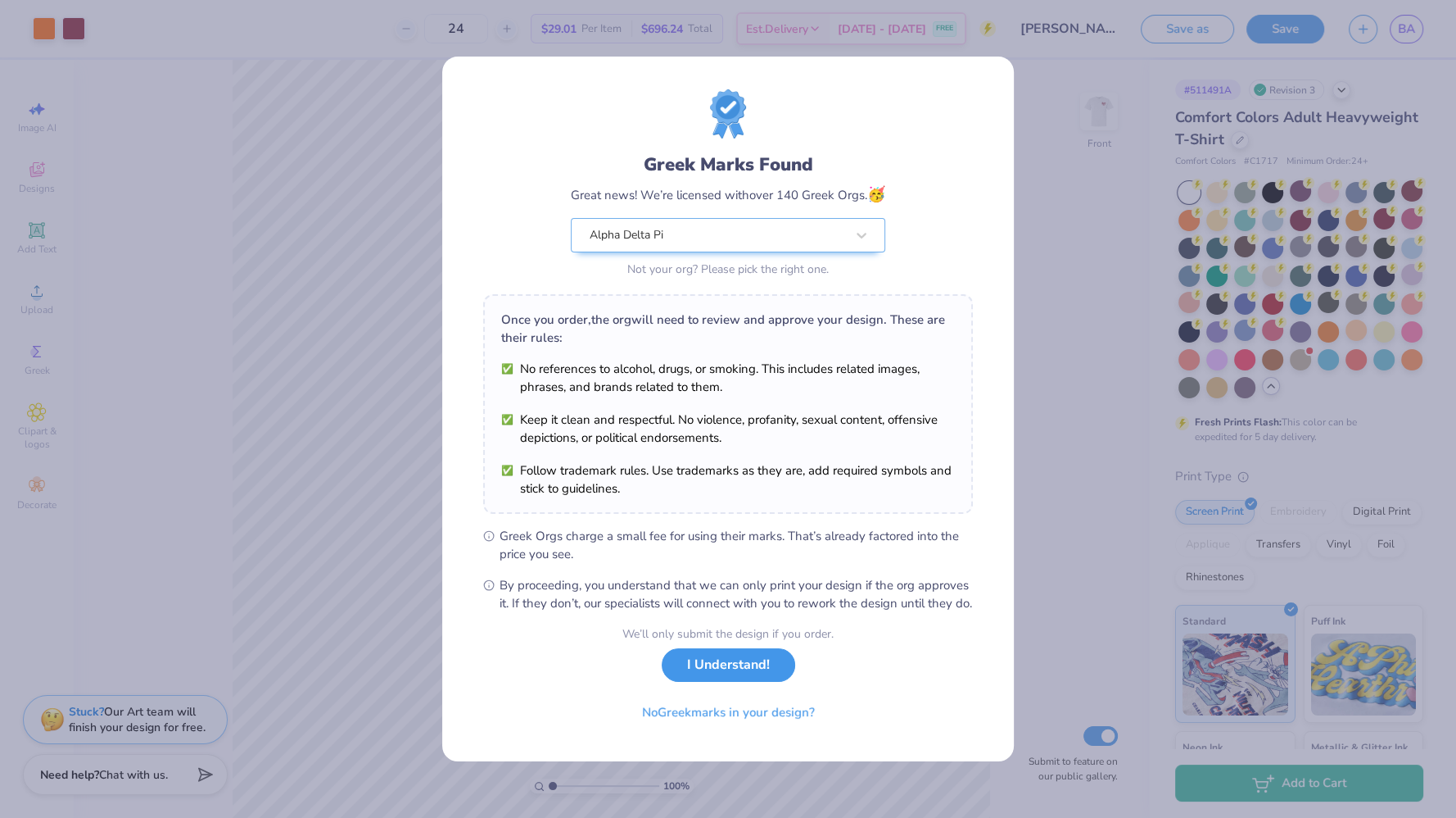
click at [753, 692] on div "We’ll only submit the design if you order. I Understand! No Greek marks in your…" at bounding box center [728, 677] width 212 height 103
click at [721, 680] on button "I Understand!" at bounding box center [728, 665] width 134 height 33
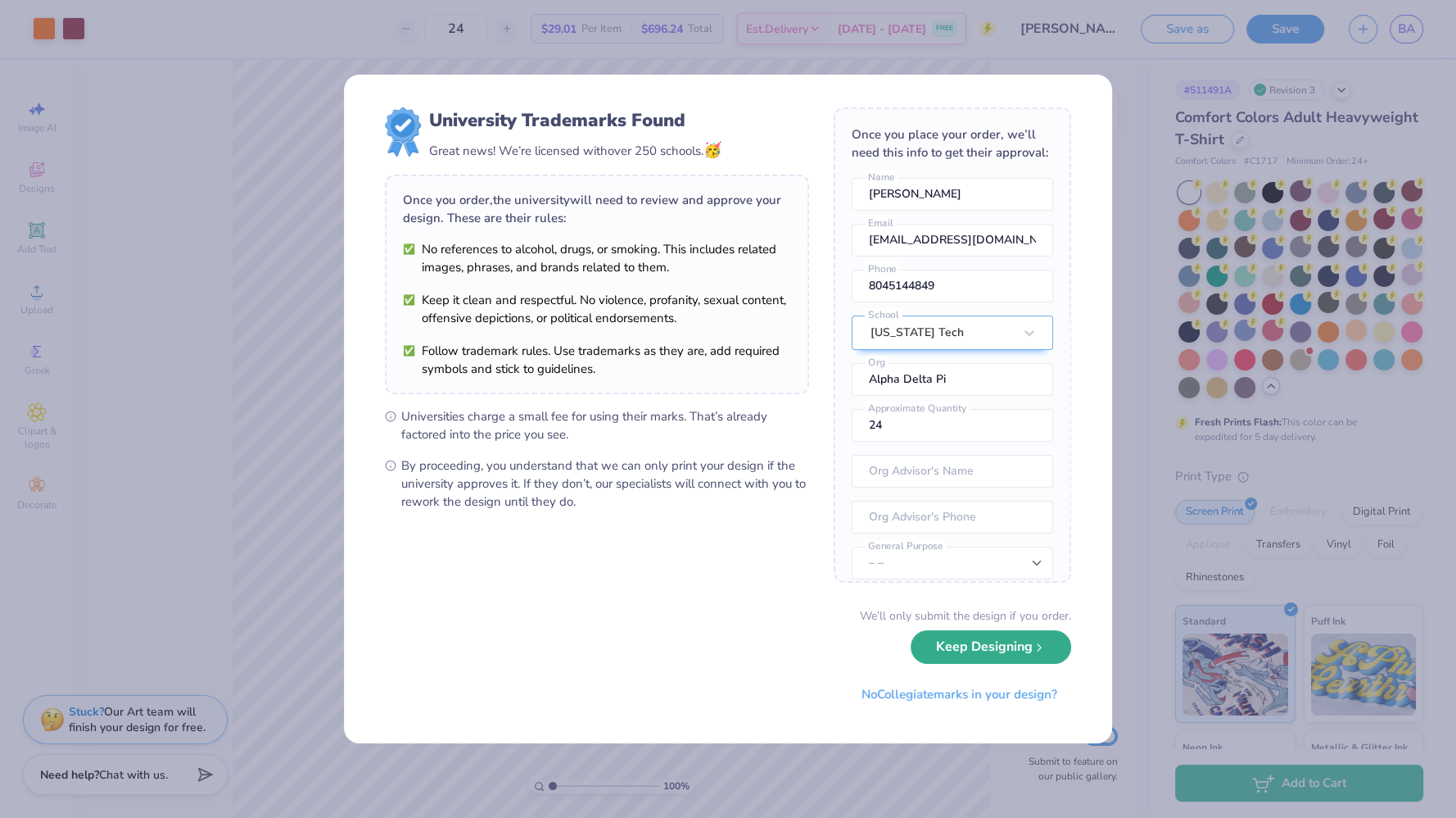
click at [997, 657] on button "Keep Designing" at bounding box center [992, 647] width 161 height 33
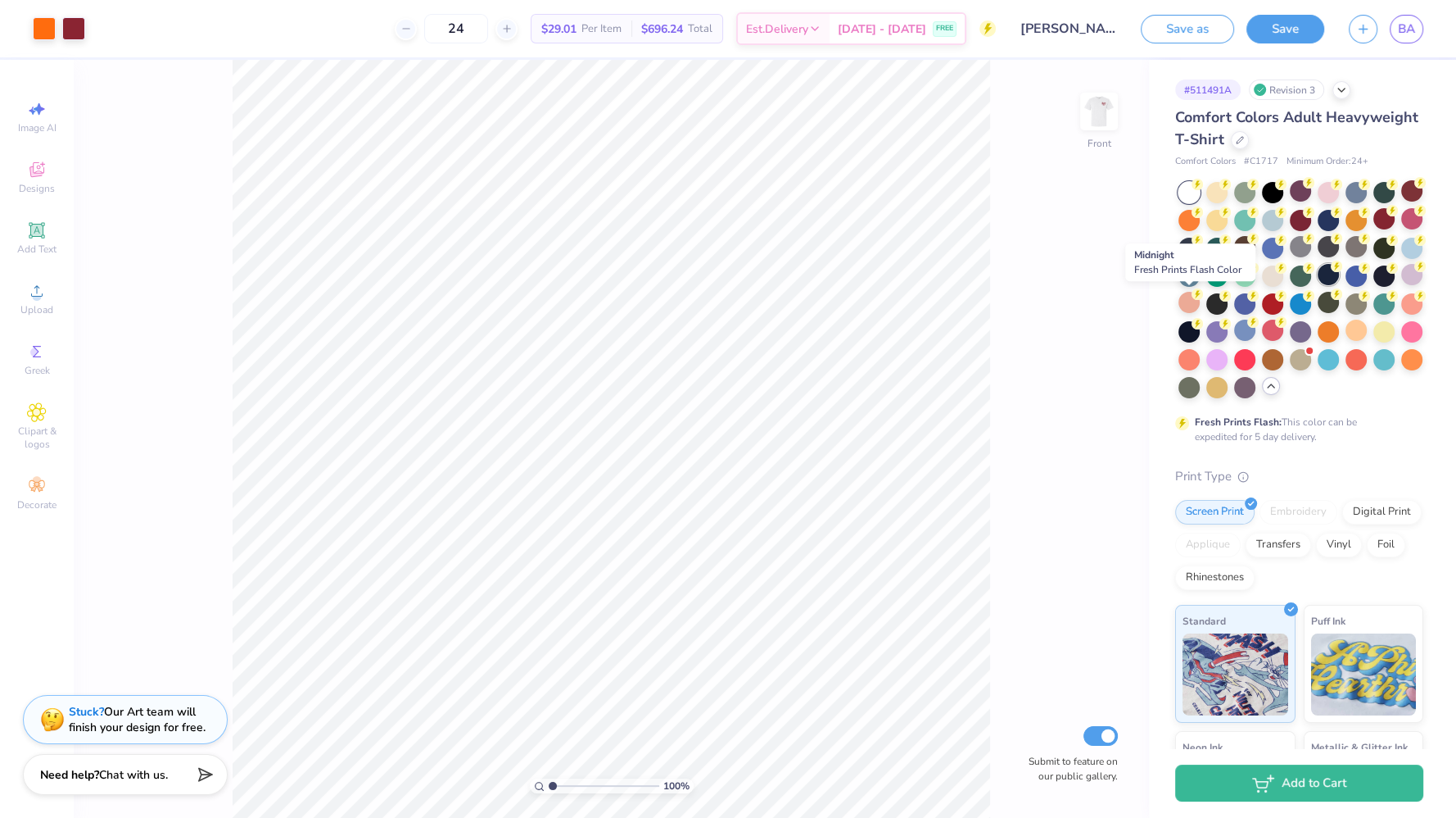
click at [1318, 285] on div at bounding box center [1328, 275] width 21 height 21
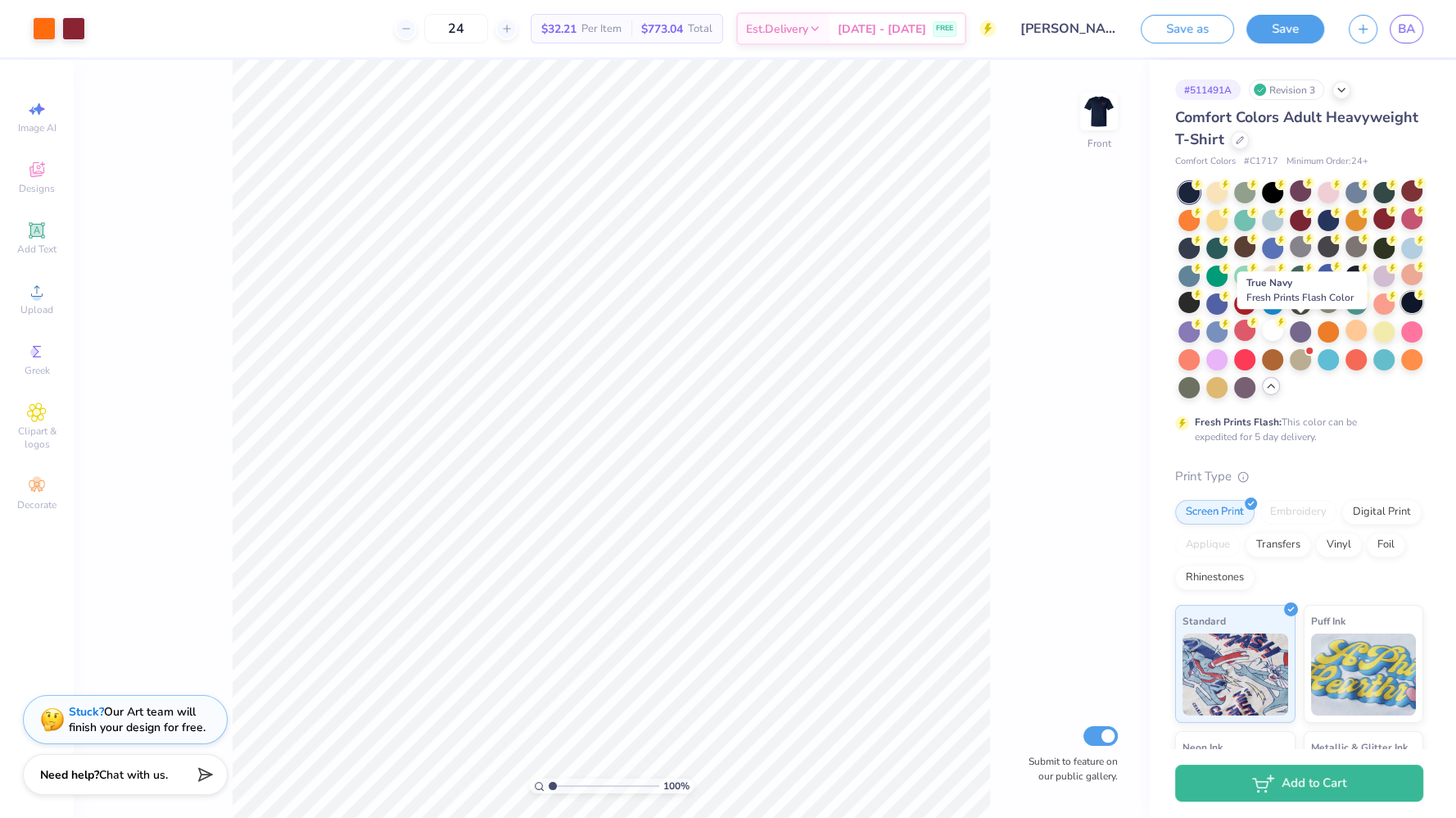
click at [1203, 190] on circle at bounding box center [1197, 184] width 11 height 11
click at [1275, 186] on icon at bounding box center [1280, 182] width 11 height 11
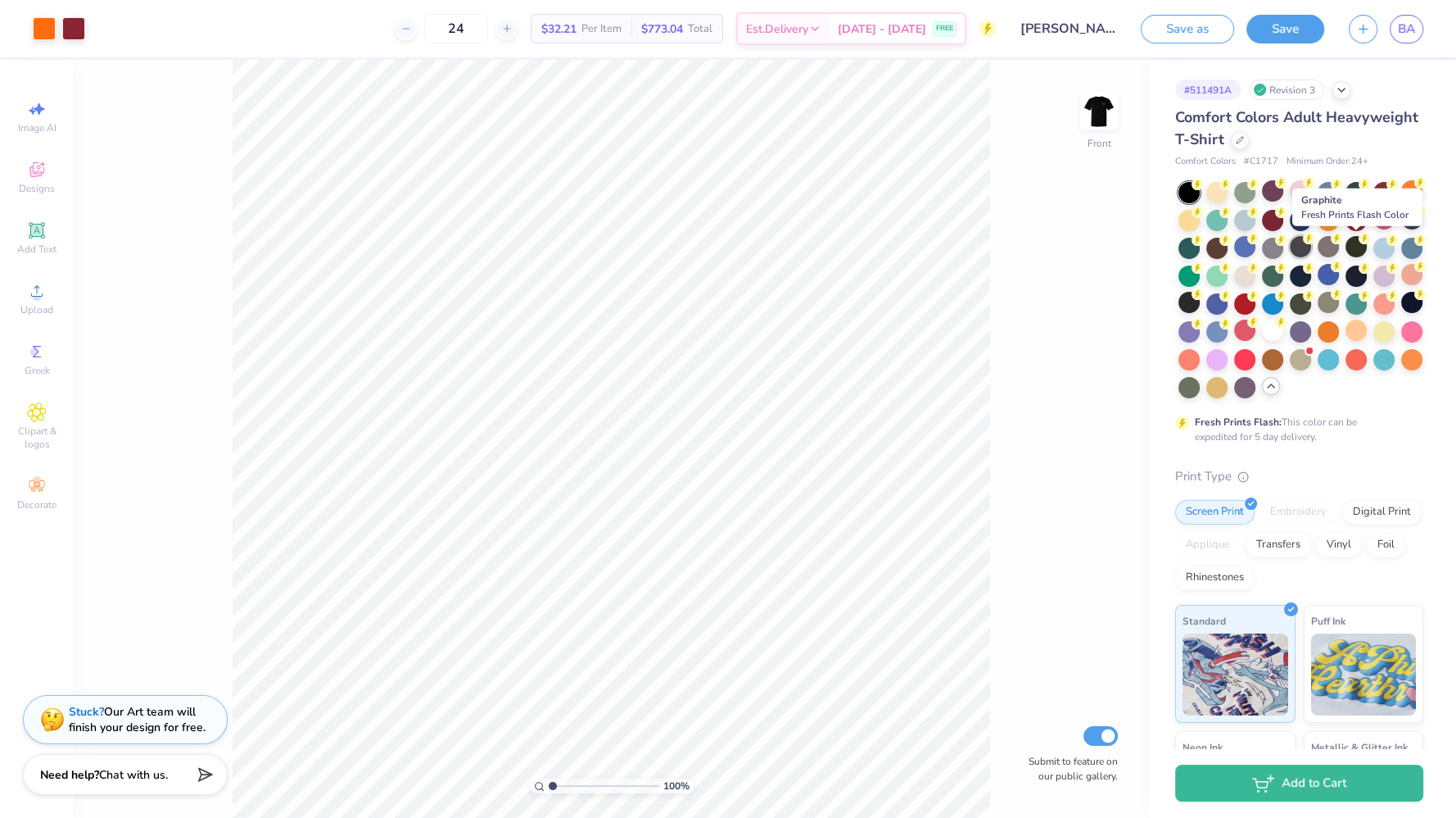
click at [1312, 249] on div at bounding box center [1300, 247] width 21 height 21
click at [1339, 250] on div at bounding box center [1328, 247] width 21 height 21
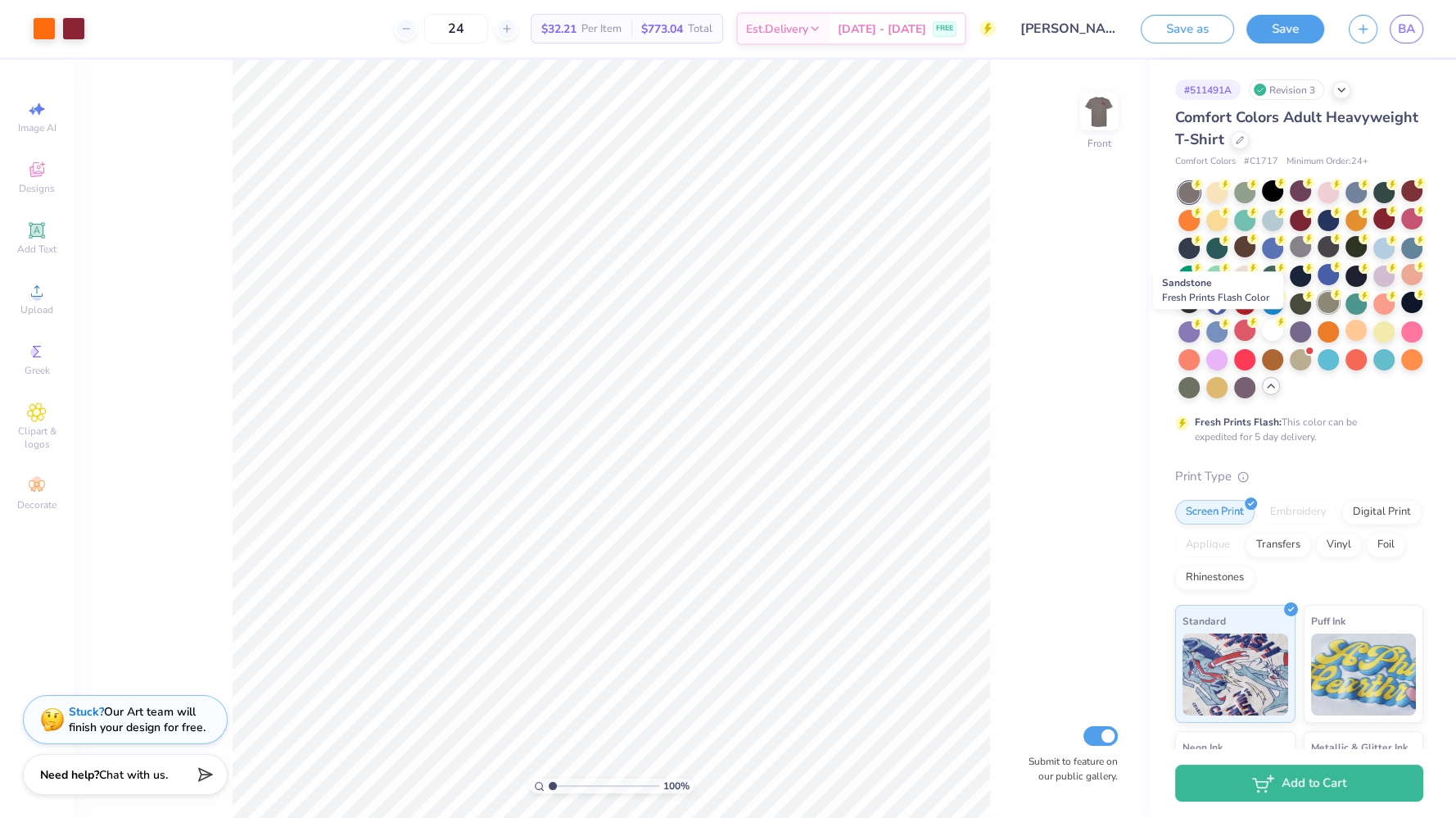
click at [1318, 313] on div at bounding box center [1328, 302] width 21 height 21
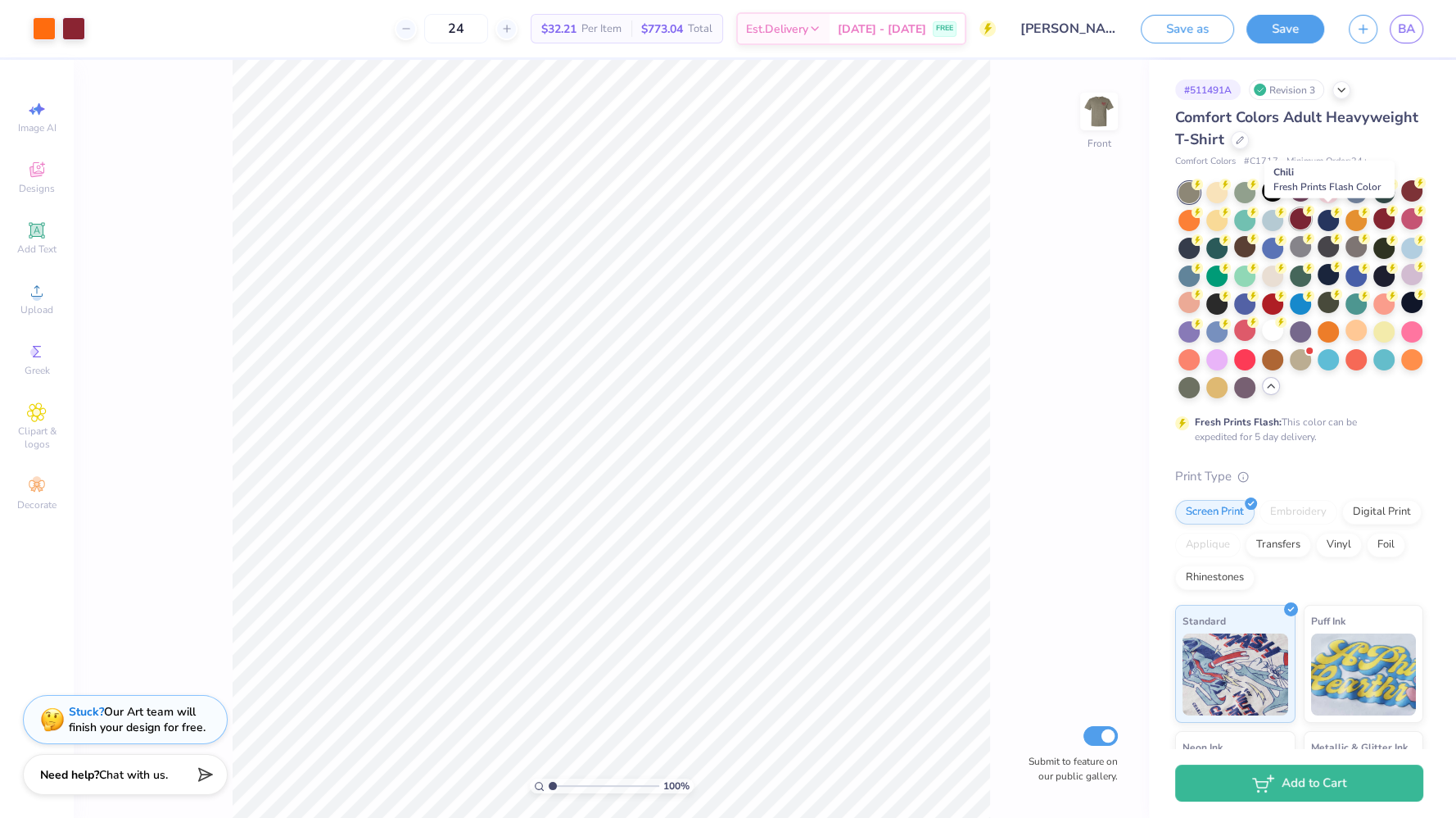
click at [1312, 217] on div at bounding box center [1300, 219] width 21 height 21
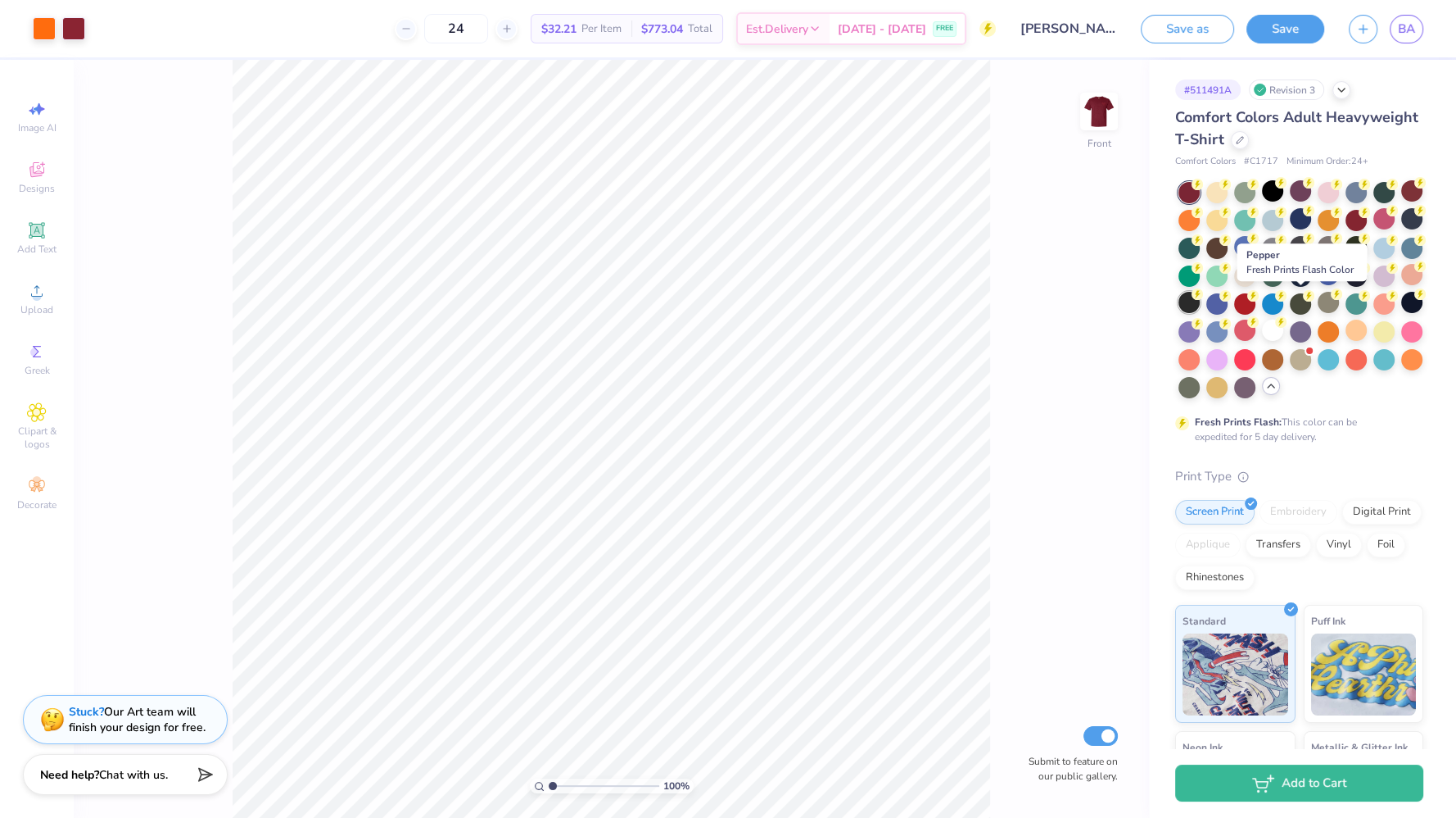
click at [1200, 304] on div at bounding box center [1189, 302] width 21 height 21
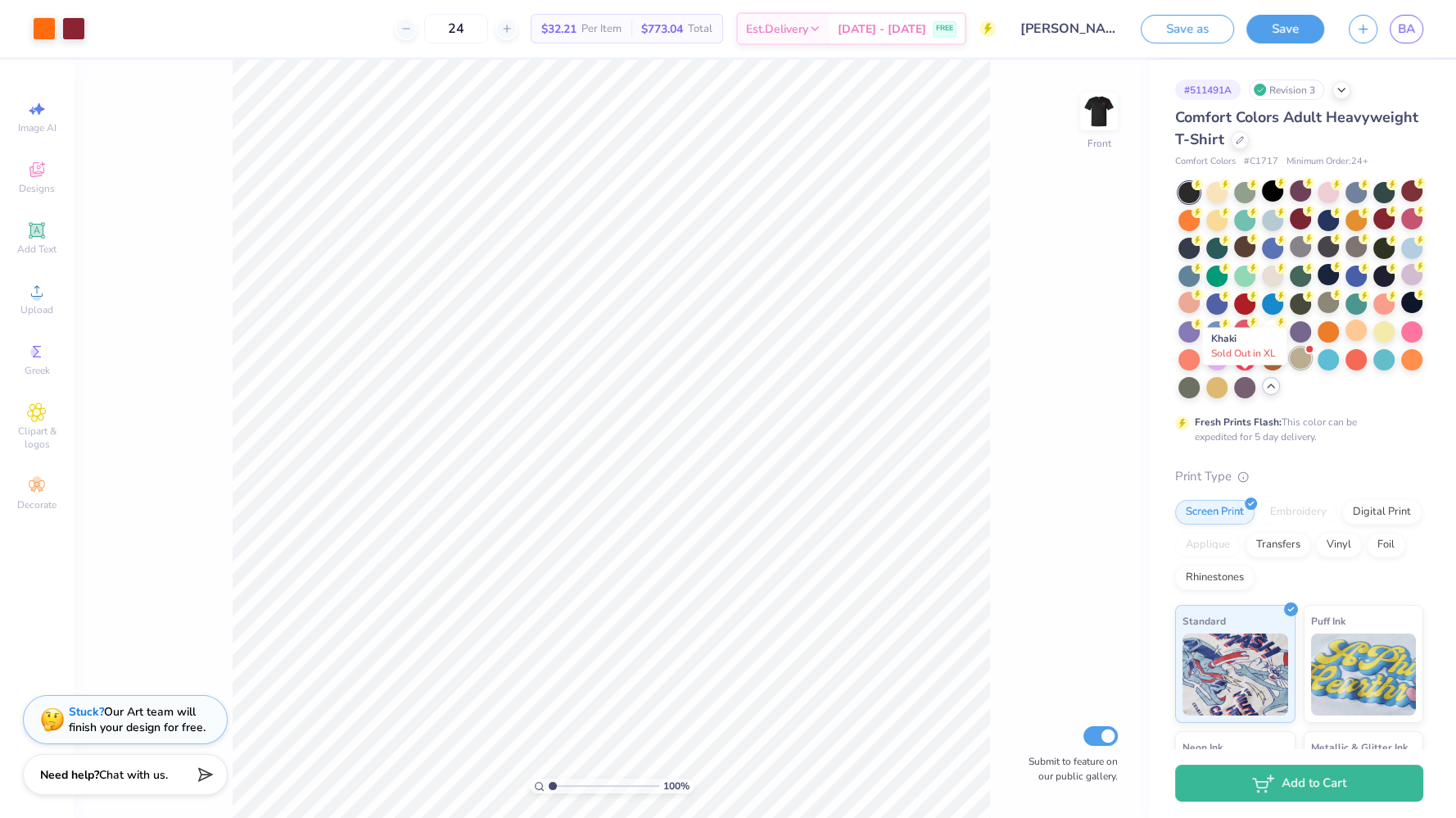
click at [1290, 368] on div at bounding box center [1300, 358] width 21 height 21
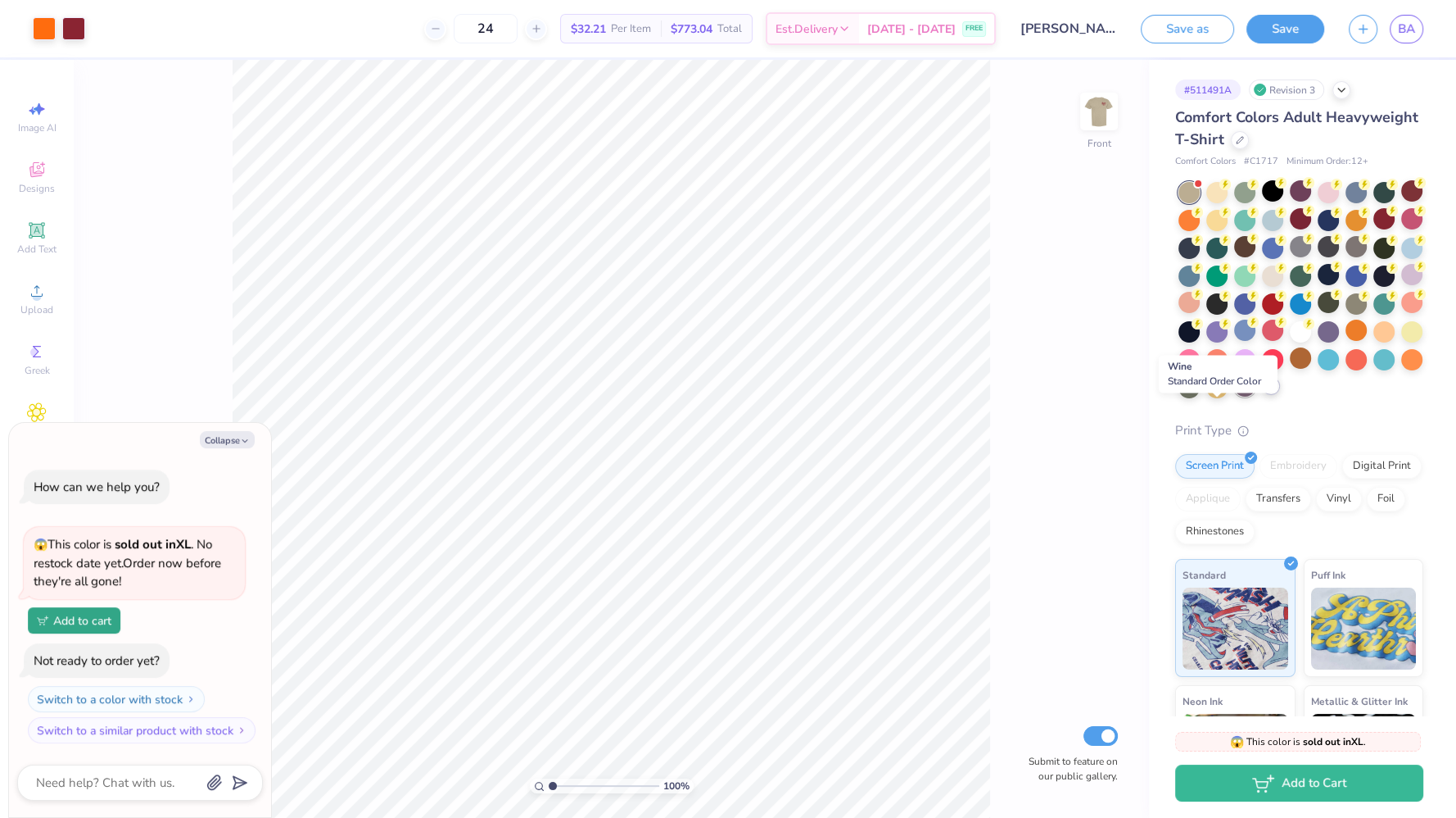
click at [1235, 396] on div at bounding box center [1245, 386] width 21 height 21
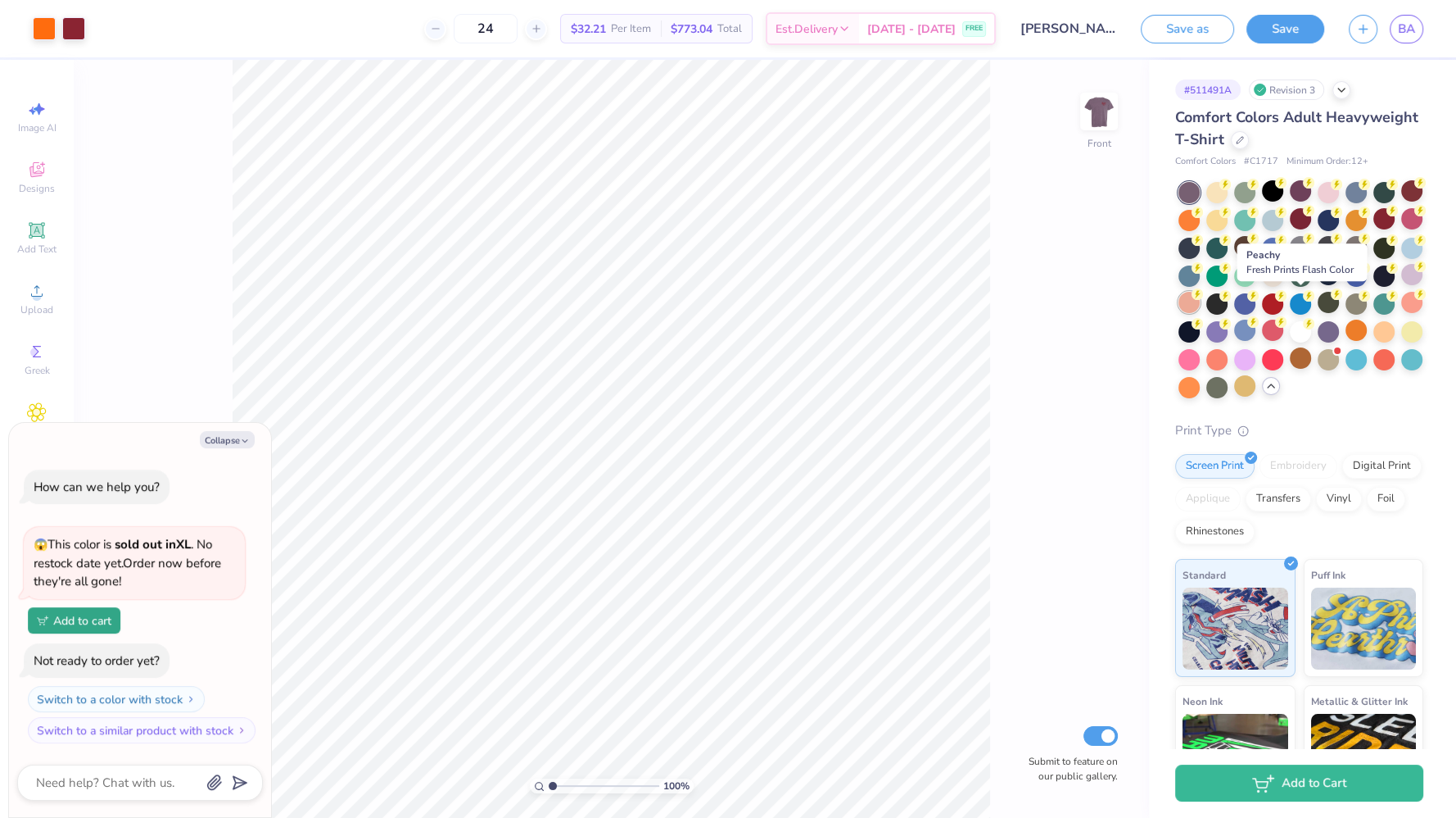
click at [1200, 301] on div at bounding box center [1189, 302] width 21 height 21
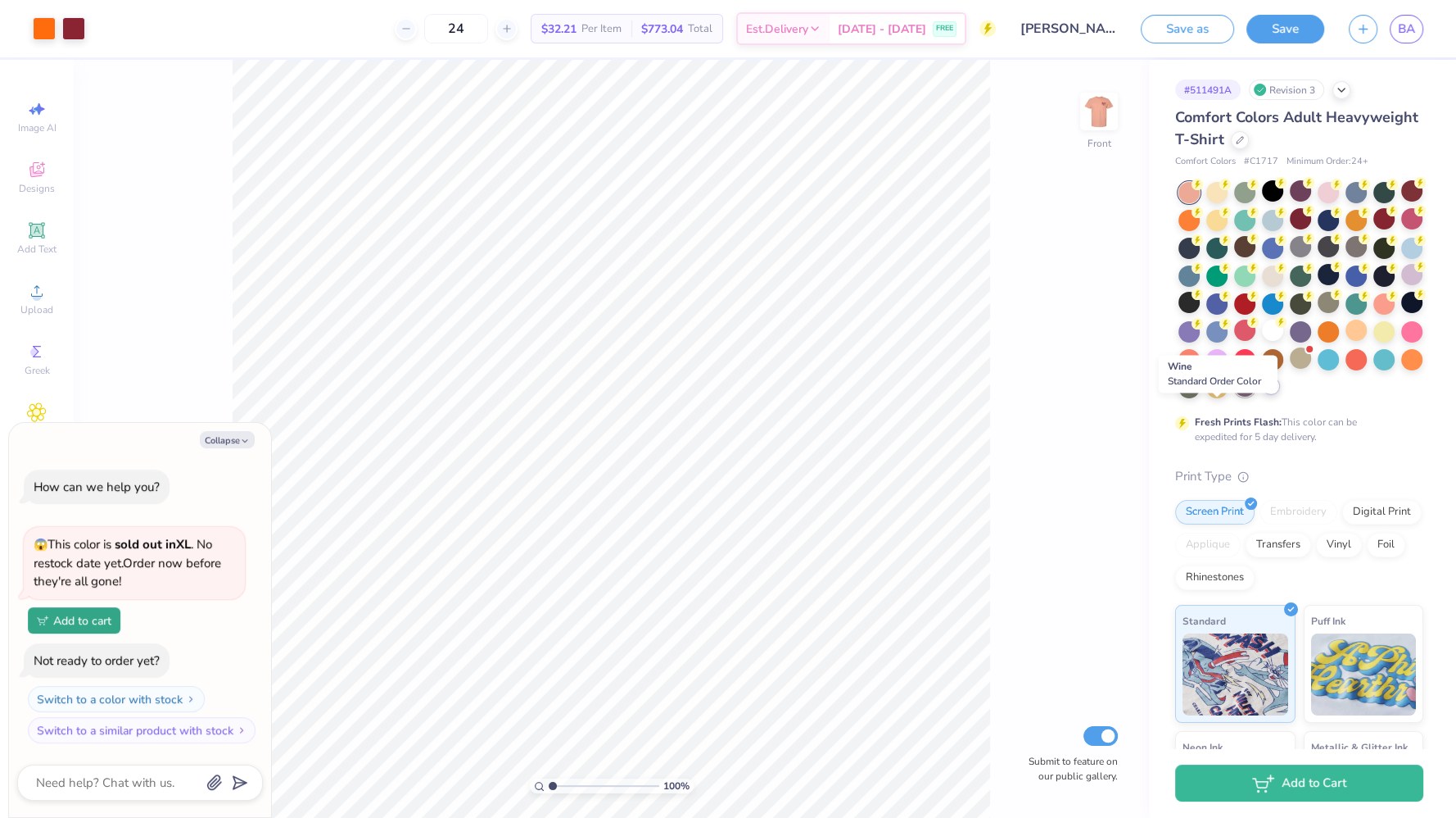
click at [1235, 396] on div at bounding box center [1245, 386] width 21 height 21
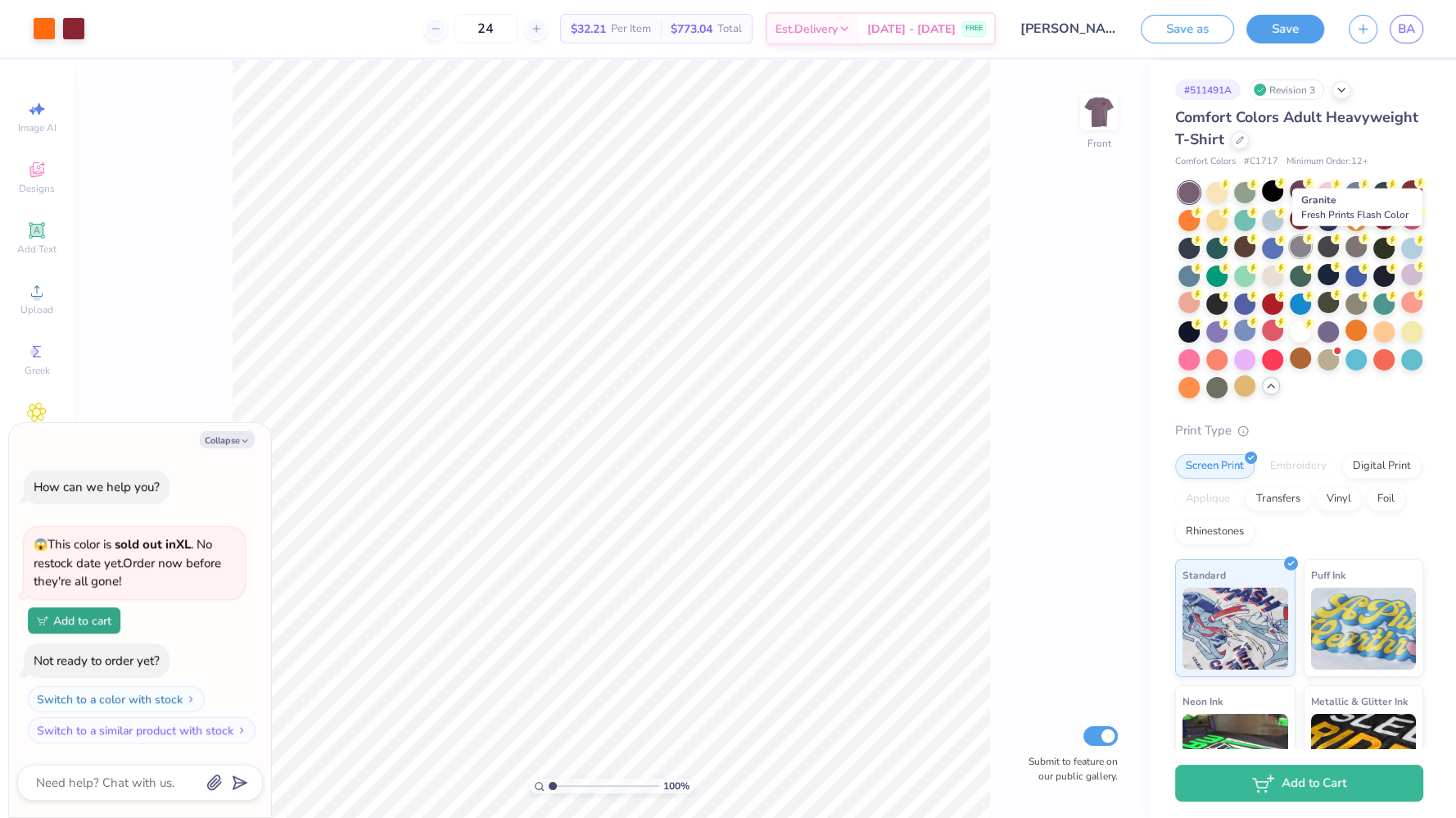
click at [1312, 246] on div at bounding box center [1300, 247] width 21 height 21
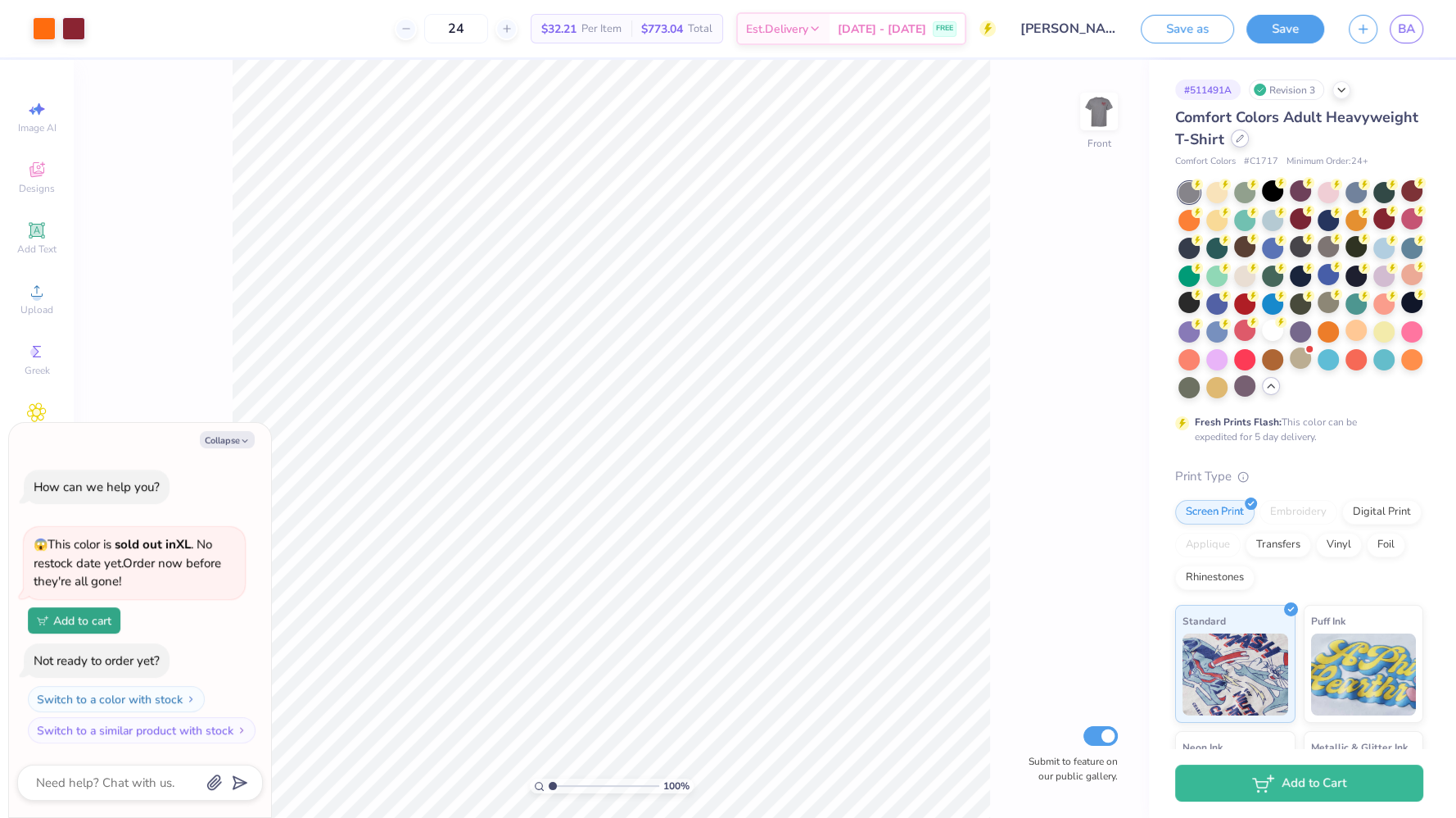
click at [1249, 143] on div at bounding box center [1240, 138] width 18 height 18
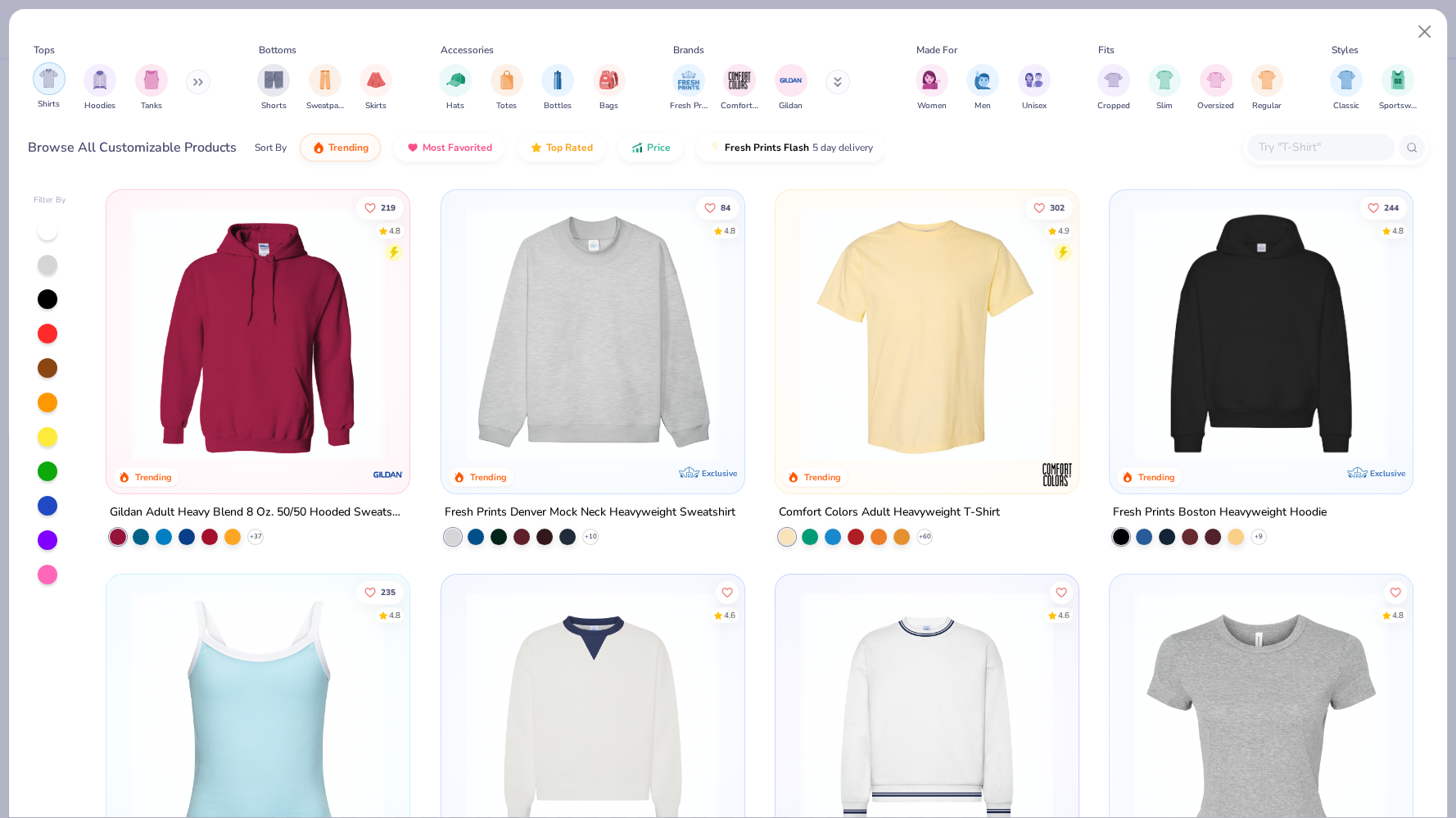
click at [43, 80] on img "filter for Shirts" at bounding box center [49, 79] width 19 height 19
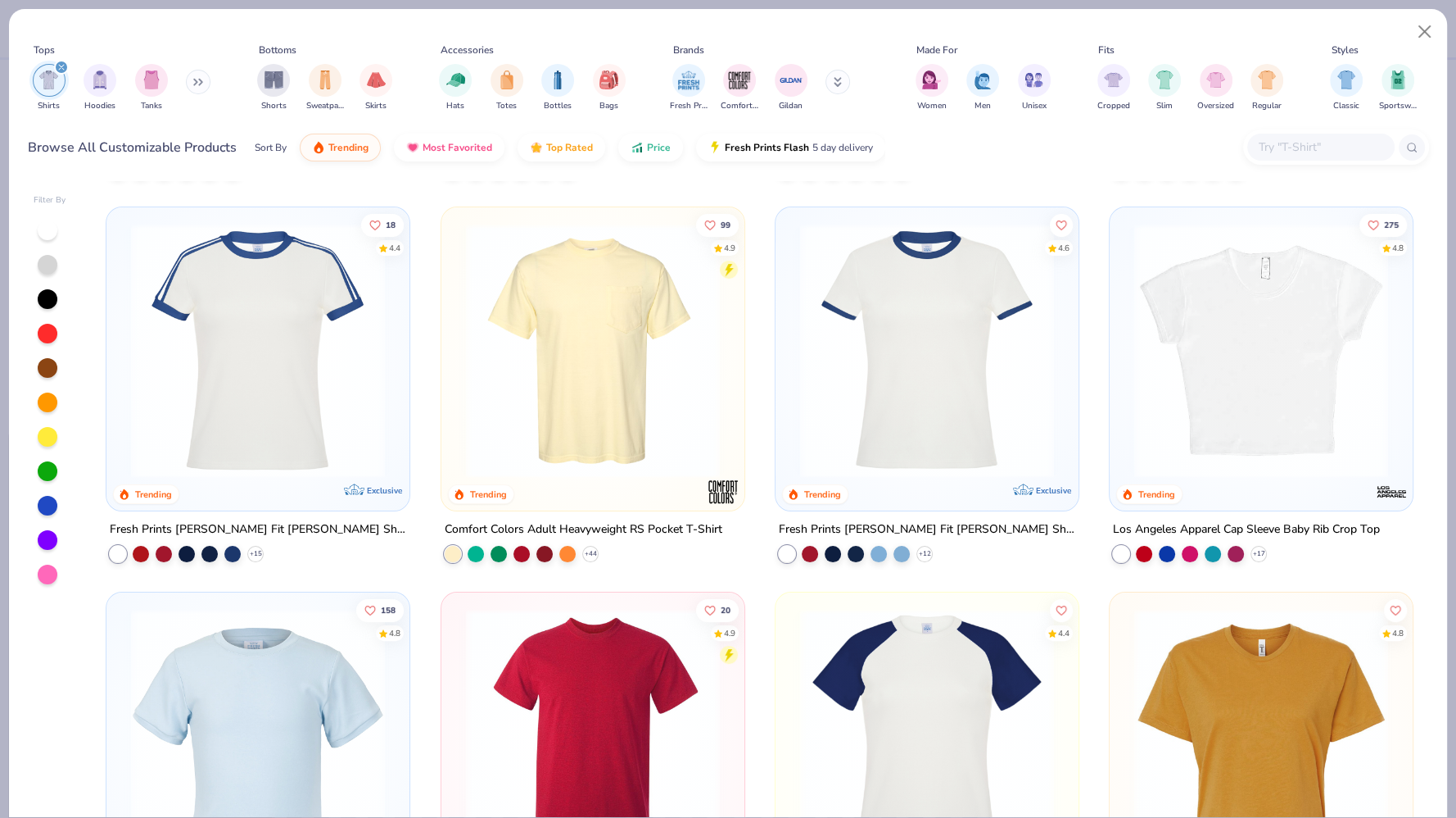
scroll to position [367, 0]
click at [584, 548] on icon at bounding box center [590, 554] width 13 height 13
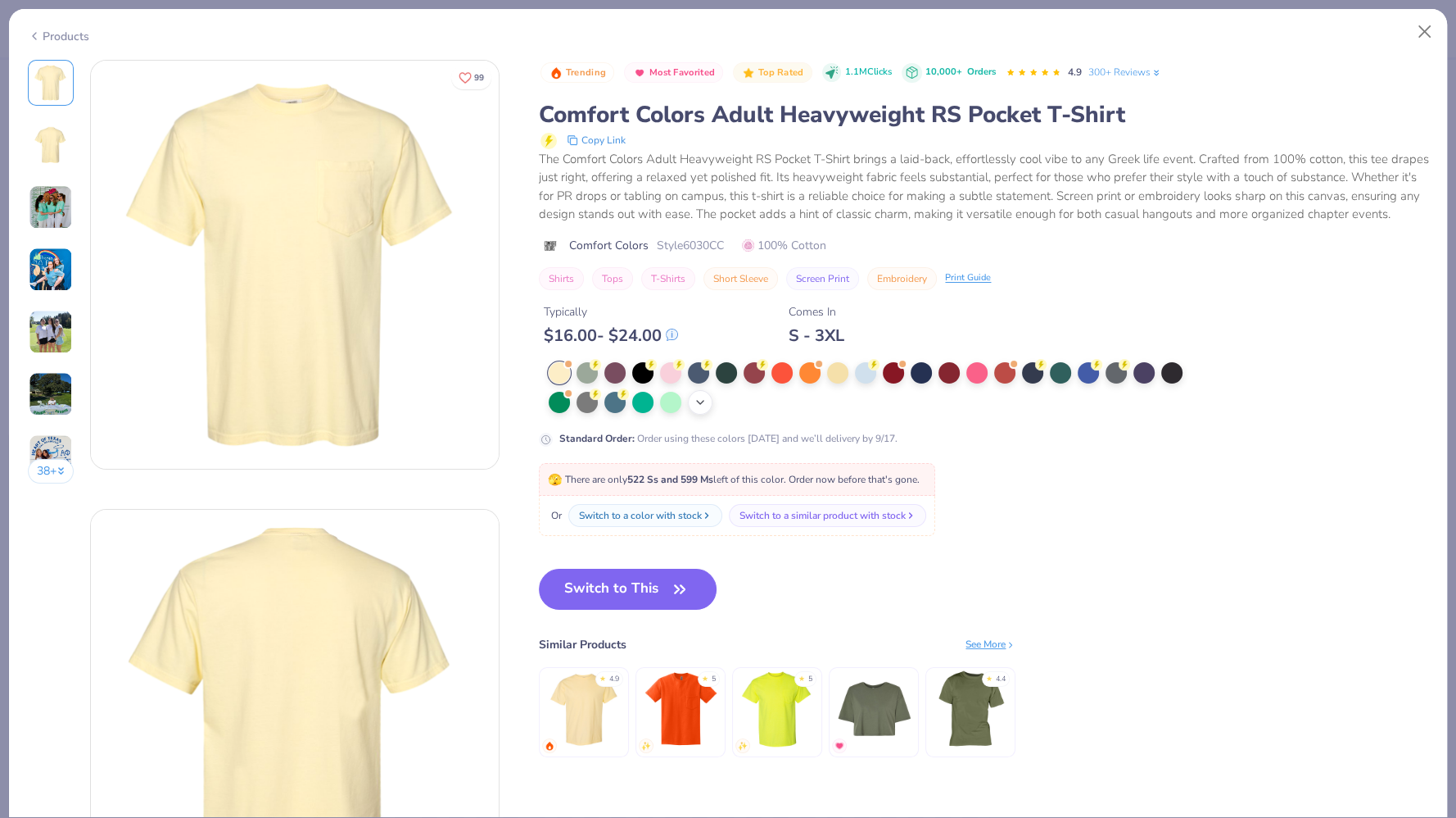
click at [705, 409] on icon at bounding box center [700, 402] width 13 height 13
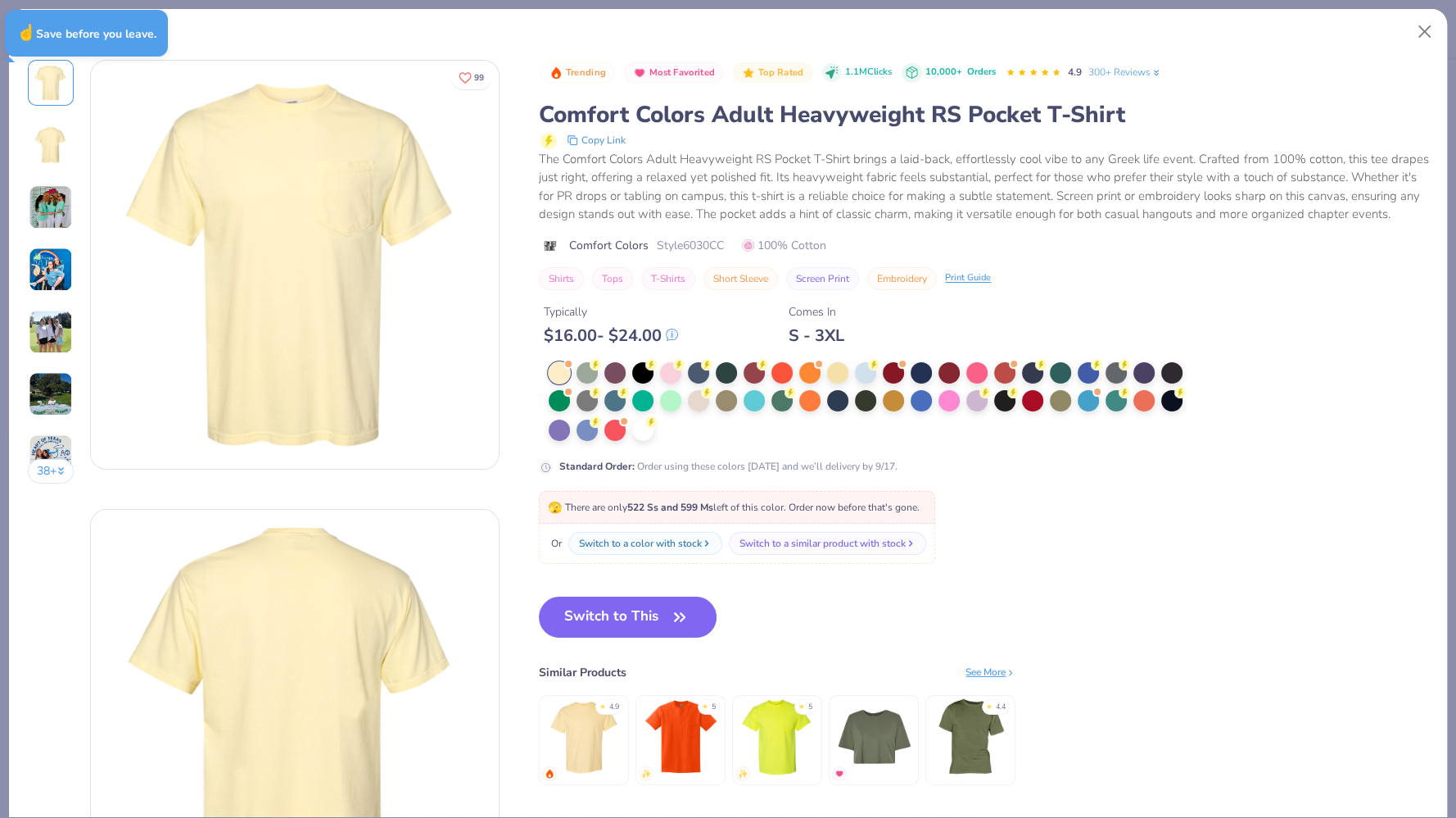
type textarea "x"
